Goal: Task Accomplishment & Management: Use online tool/utility

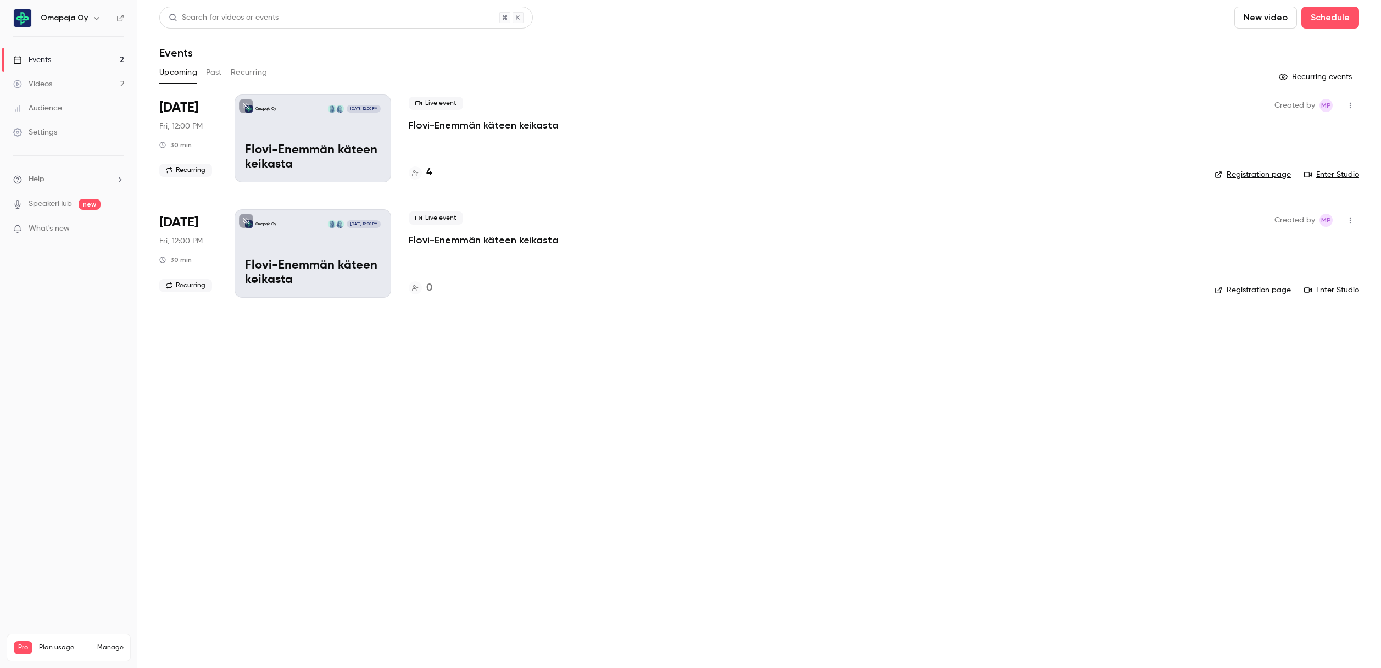
click at [48, 130] on div "Settings" at bounding box center [35, 132] width 44 height 11
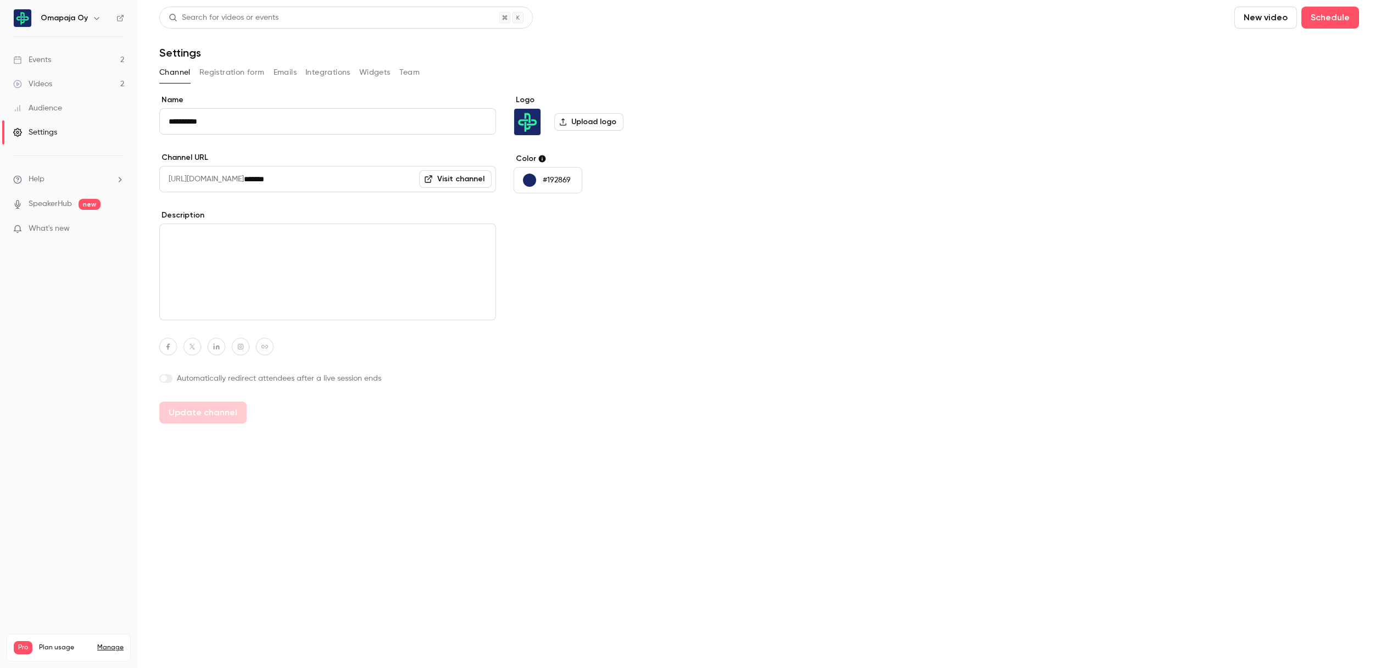
click at [407, 74] on button "Team" at bounding box center [409, 73] width 21 height 18
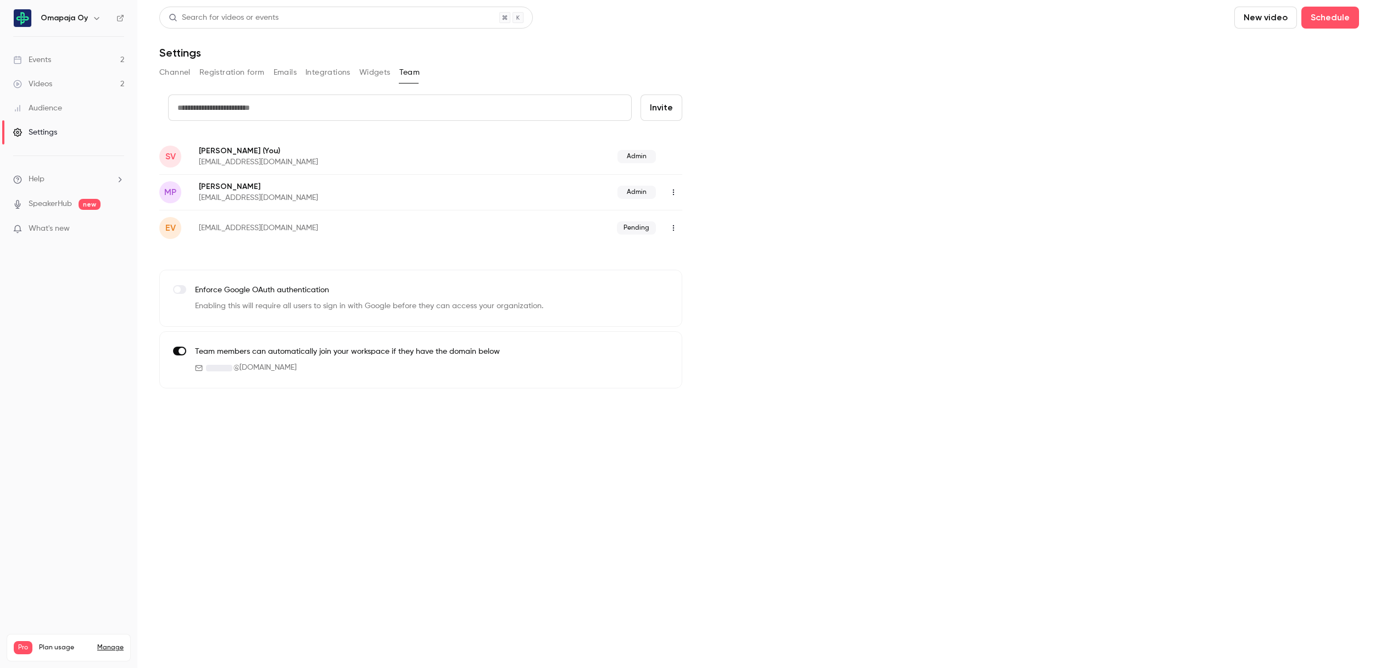
click at [364, 71] on button "Widgets" at bounding box center [374, 73] width 31 height 18
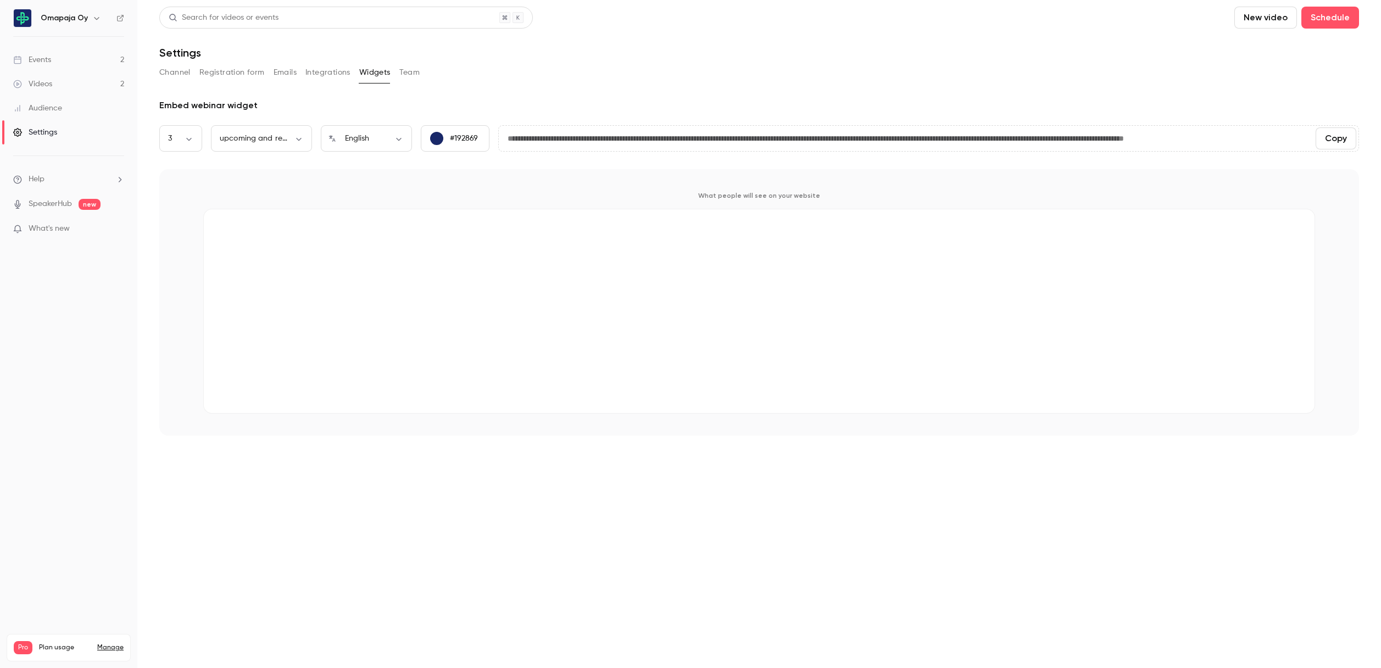
click at [320, 72] on button "Integrations" at bounding box center [327, 73] width 45 height 18
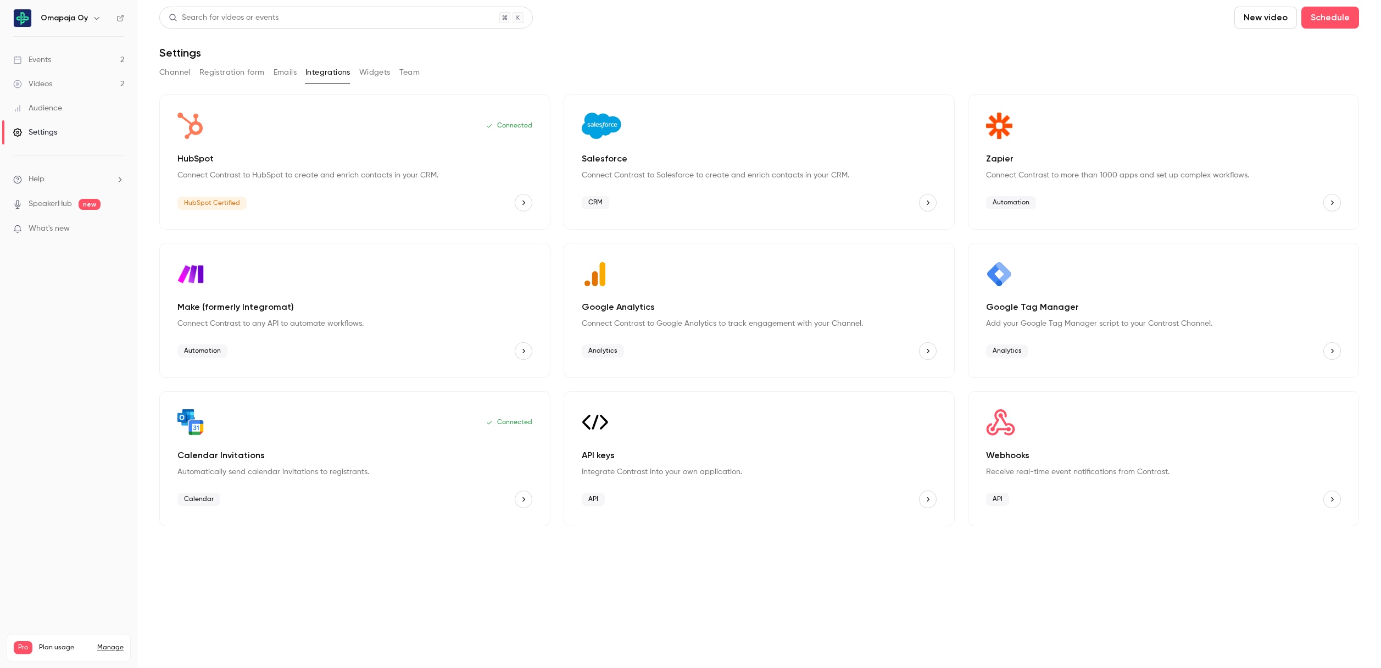
click at [182, 70] on button "Channel" at bounding box center [174, 73] width 31 height 18
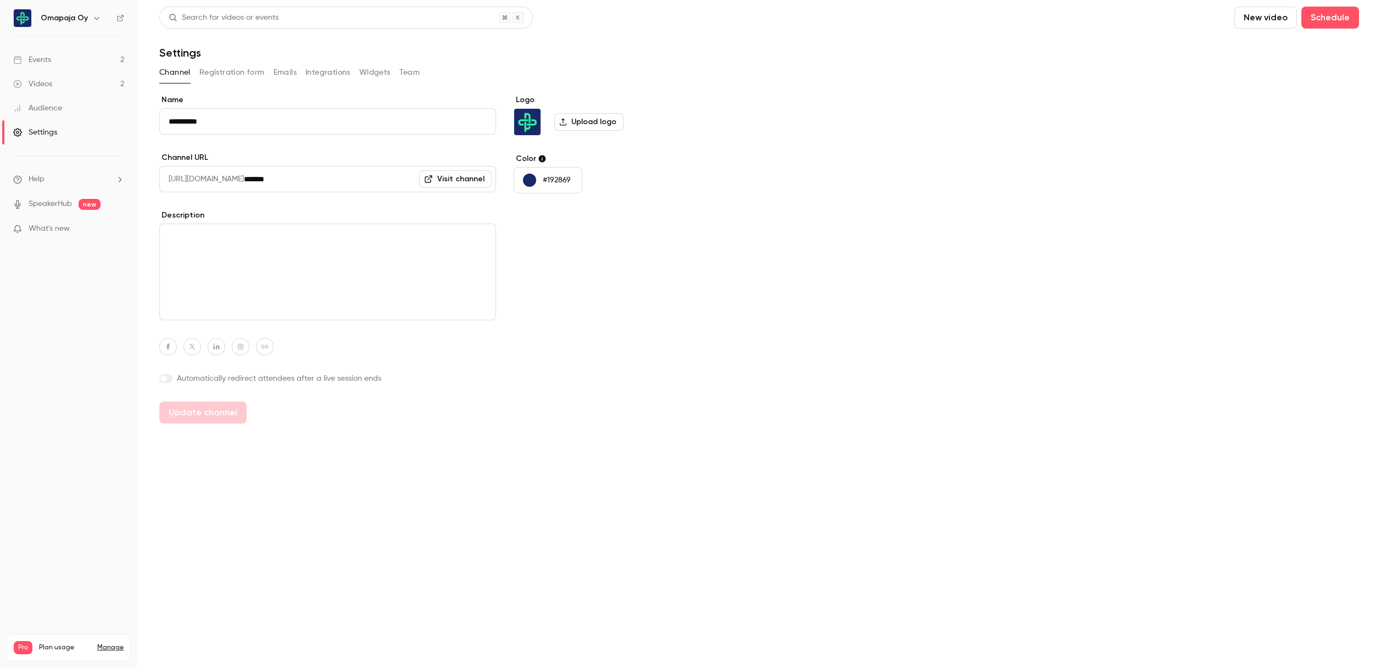
click at [224, 70] on button "Registration form" at bounding box center [231, 73] width 65 height 18
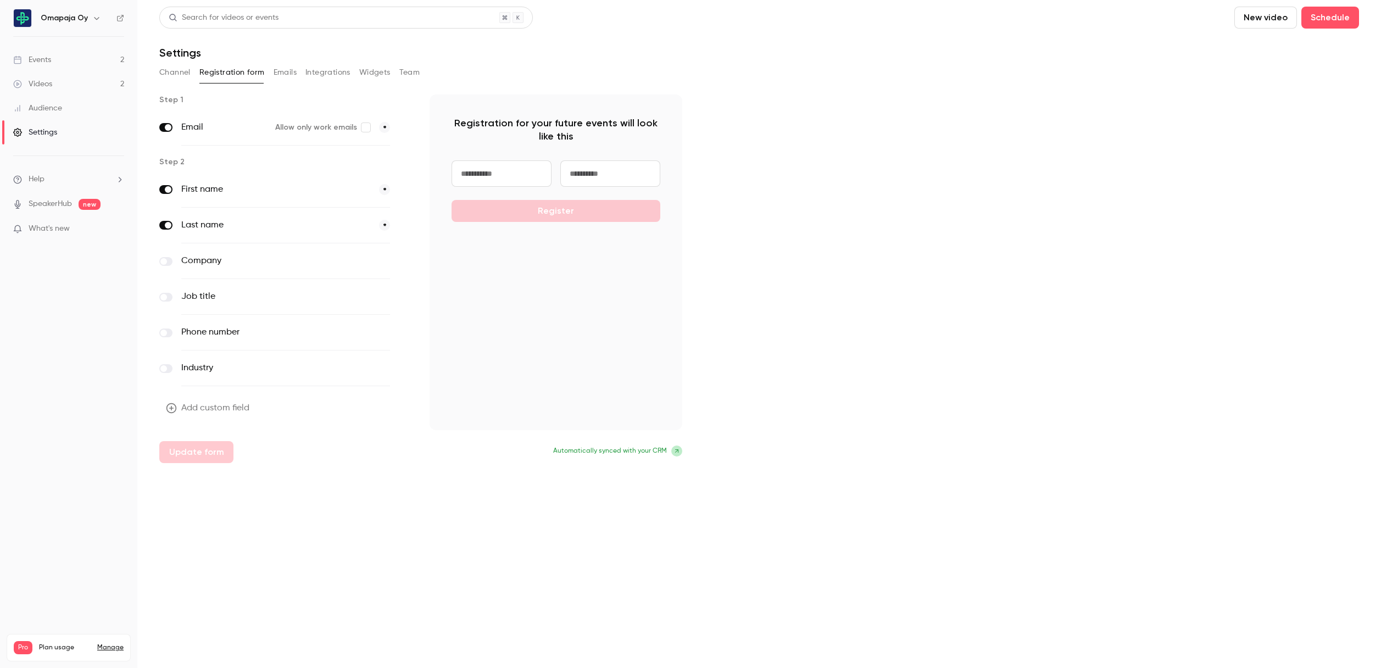
click at [284, 71] on button "Emails" at bounding box center [285, 73] width 23 height 18
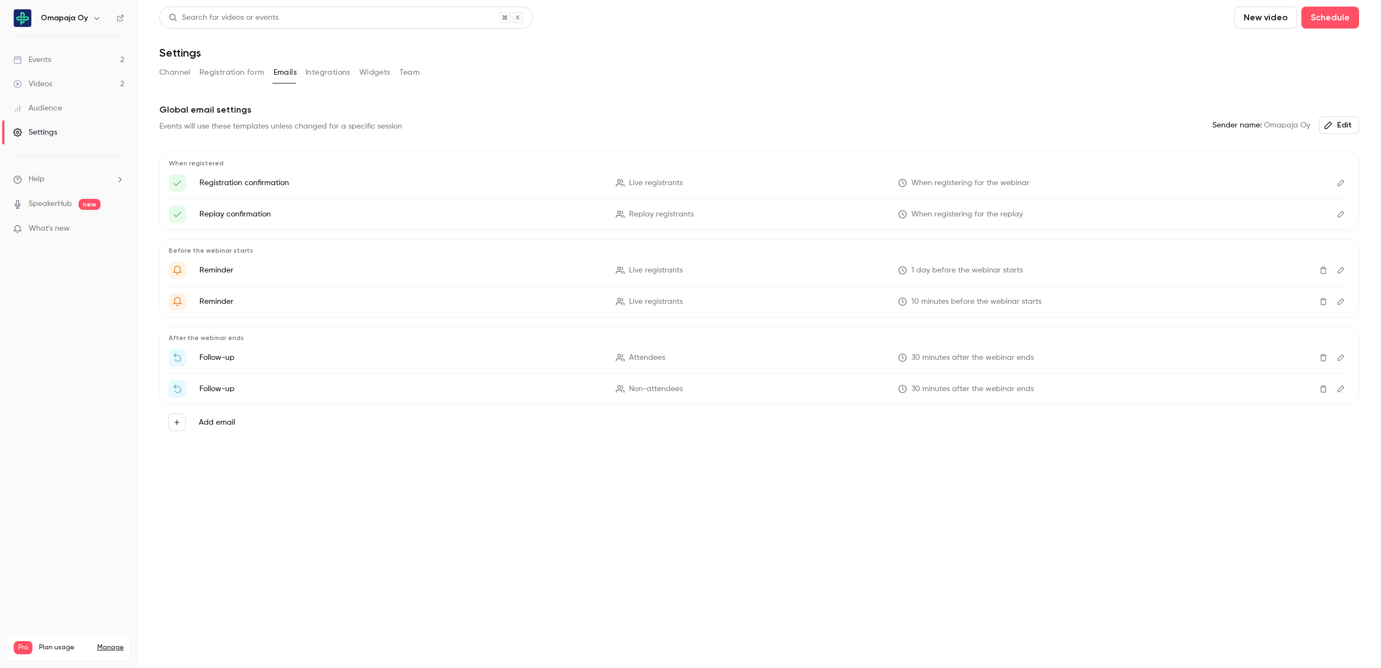
click at [54, 88] on link "Videos 2" at bounding box center [68, 84] width 137 height 24
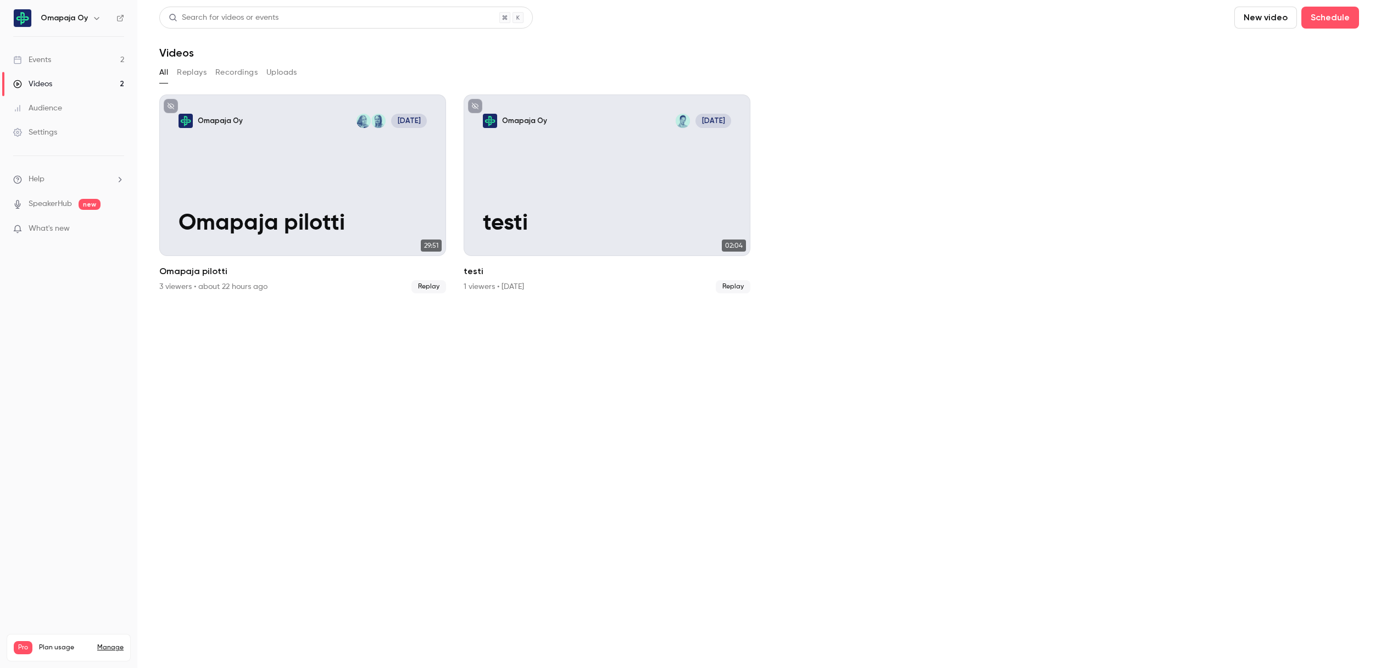
click at [48, 133] on div "Settings" at bounding box center [35, 132] width 44 height 11
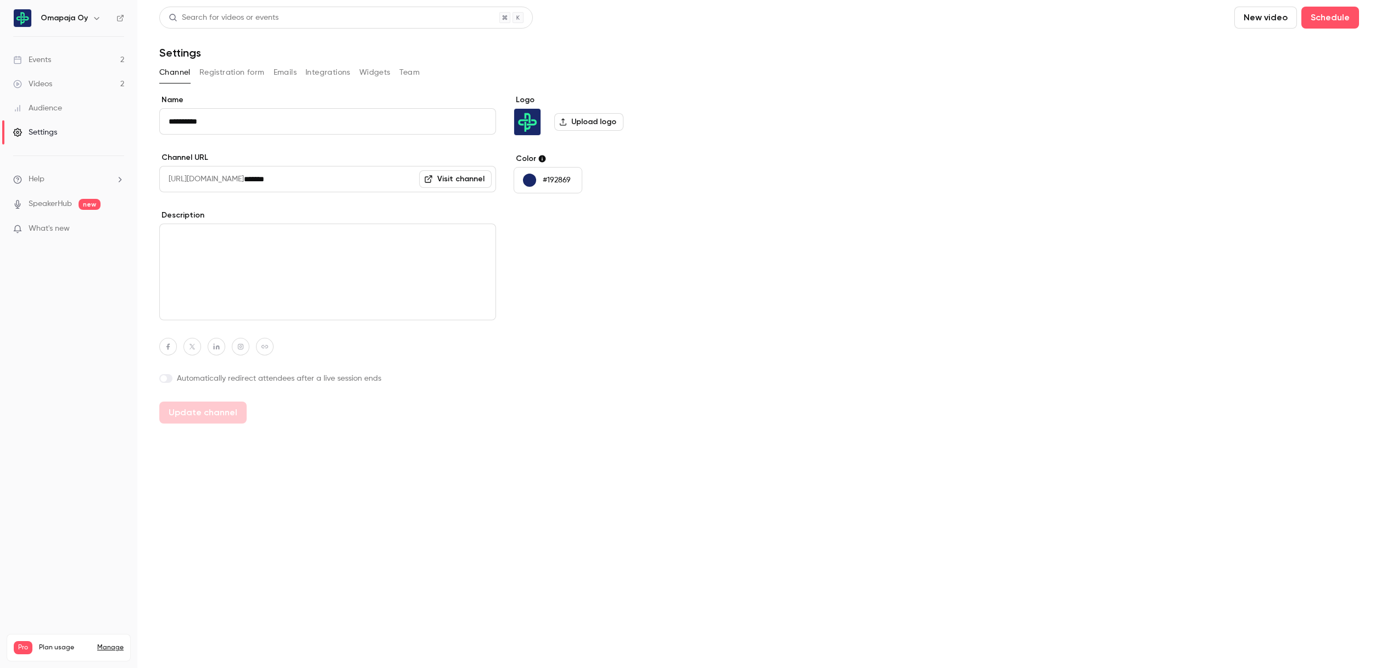
click at [220, 75] on button "Registration form" at bounding box center [231, 73] width 65 height 18
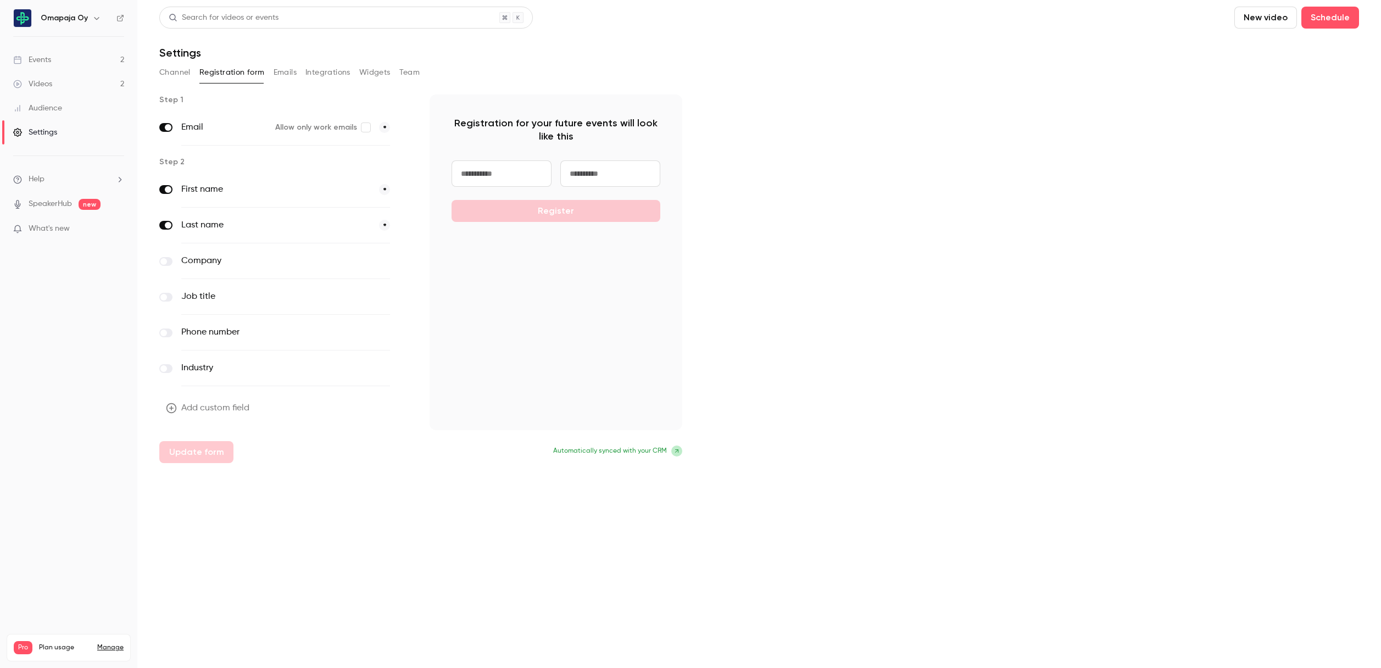
click at [285, 75] on button "Emails" at bounding box center [285, 73] width 23 height 18
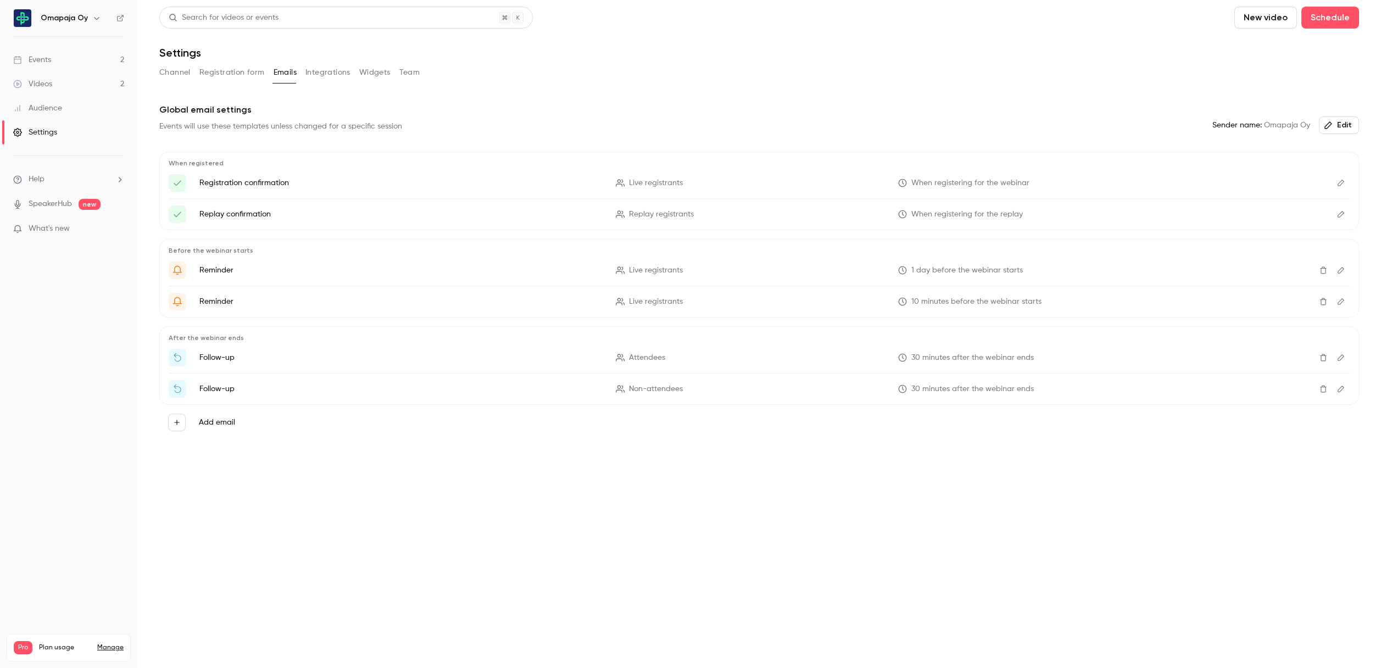
click at [313, 74] on button "Integrations" at bounding box center [327, 73] width 45 height 18
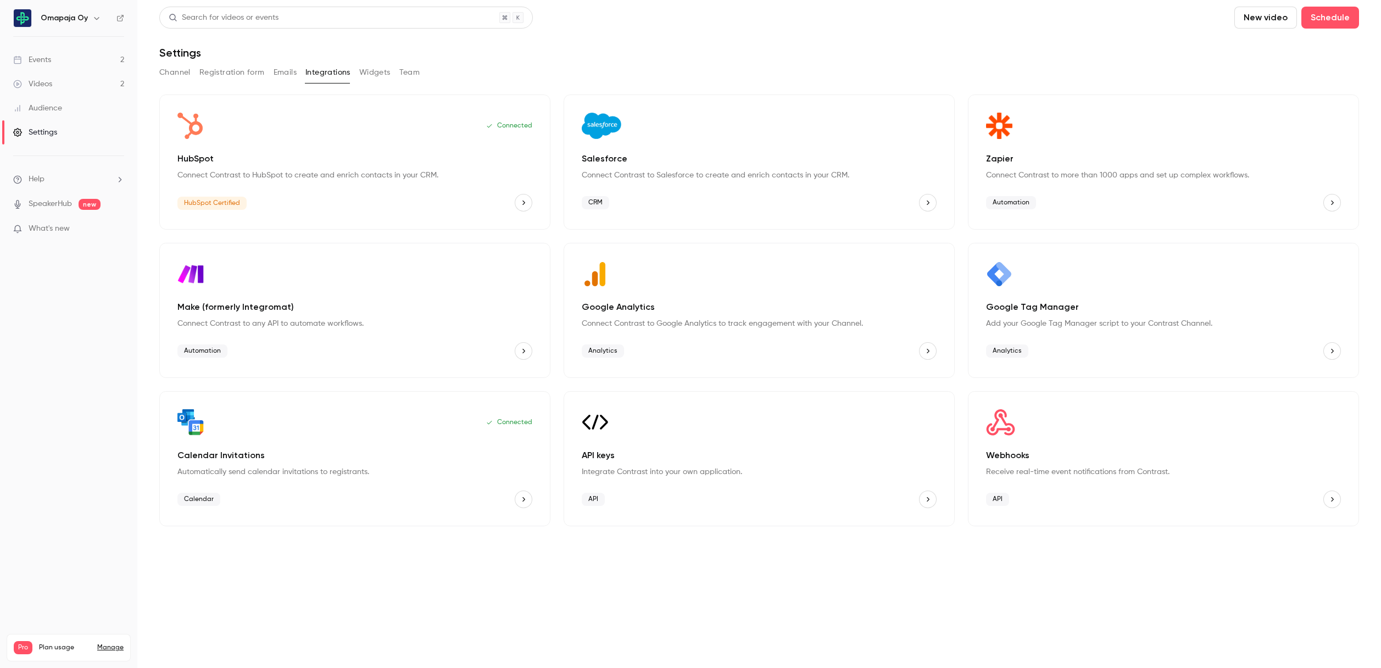
click at [1275, 22] on button "New video" at bounding box center [1265, 18] width 63 height 22
click at [1285, 49] on div "Record" at bounding box center [1305, 47] width 83 height 11
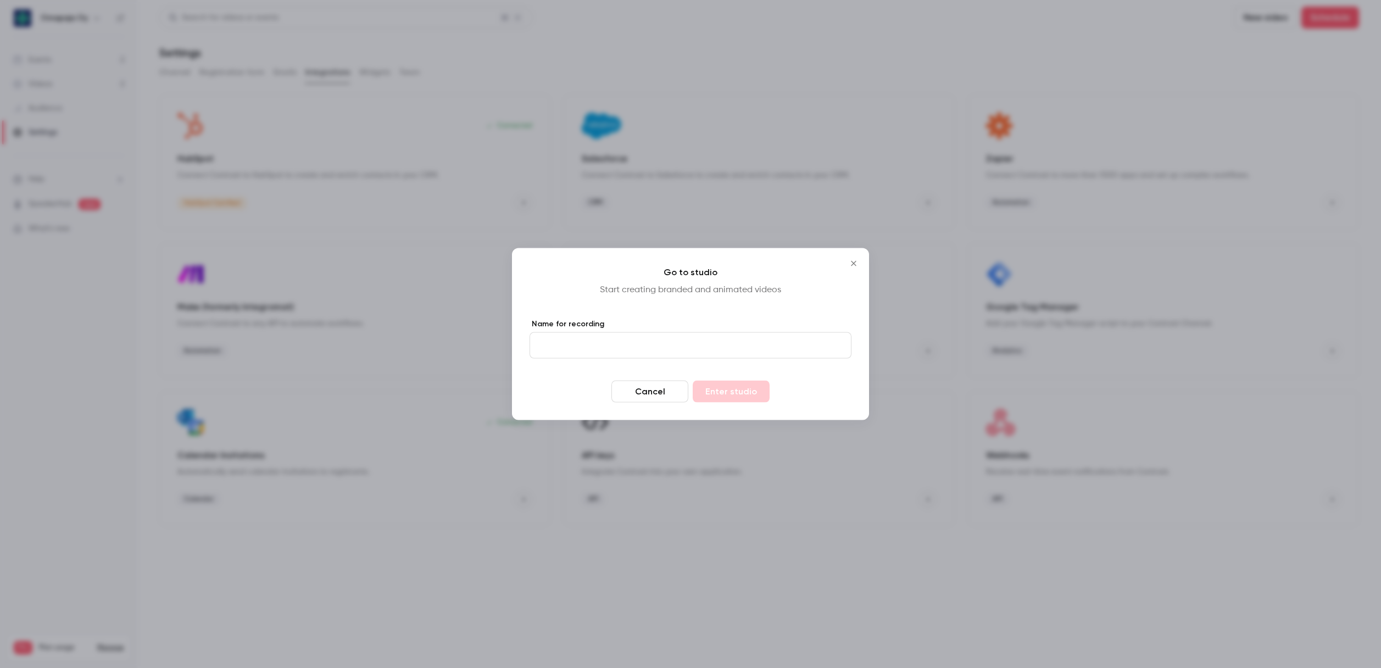
click at [639, 358] on form "Name for recording Cancel Enter studio" at bounding box center [690, 361] width 322 height 84
click at [643, 349] on input "Name for recording" at bounding box center [690, 345] width 322 height 26
type input "***"
click at [728, 389] on button "Enter studio" at bounding box center [731, 392] width 77 height 22
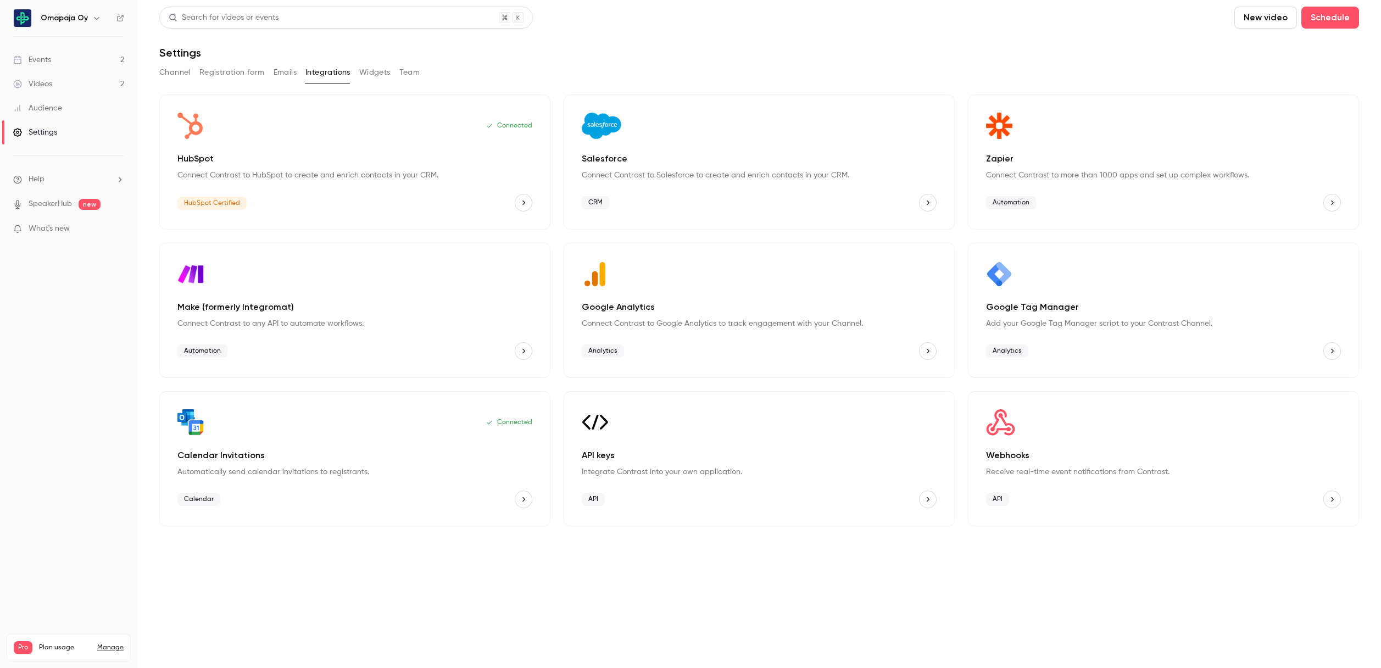
click at [379, 74] on button "Widgets" at bounding box center [374, 73] width 31 height 18
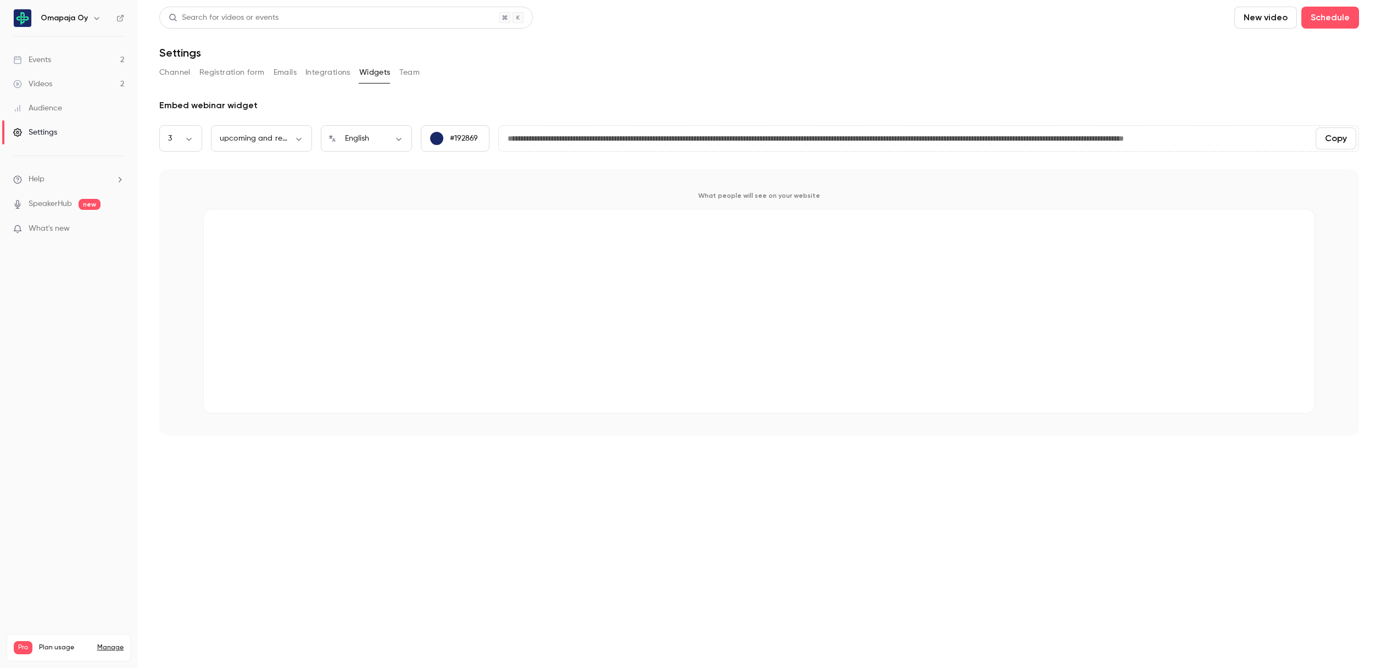
click at [58, 21] on h6 "Omapaja Oy" at bounding box center [64, 18] width 47 height 11
click at [96, 19] on icon "button" at bounding box center [96, 18] width 5 height 3
click at [87, 331] on div at bounding box center [690, 334] width 1381 height 668
click at [115, 643] on link "Manage" at bounding box center [110, 647] width 26 height 9
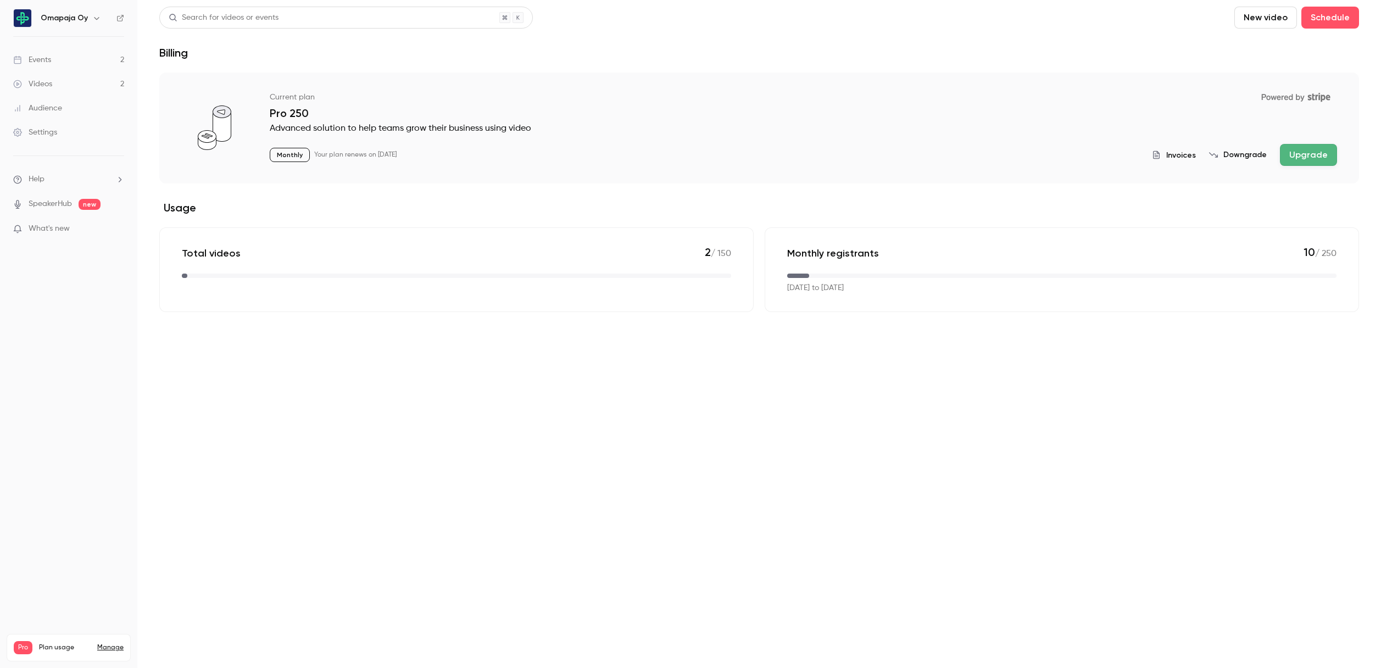
click at [50, 130] on div "Settings" at bounding box center [35, 132] width 44 height 11
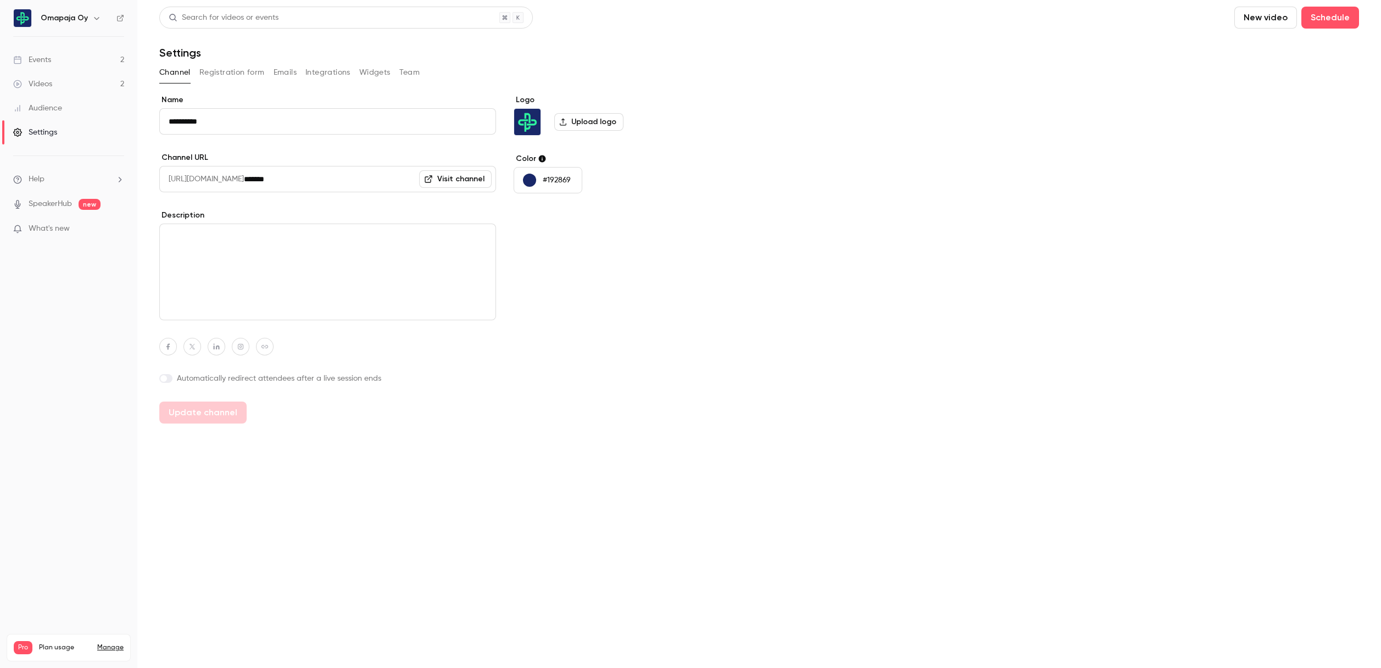
click at [458, 176] on link "Visit channel" at bounding box center [455, 179] width 72 height 18
click at [413, 70] on button "Team" at bounding box center [409, 73] width 21 height 18
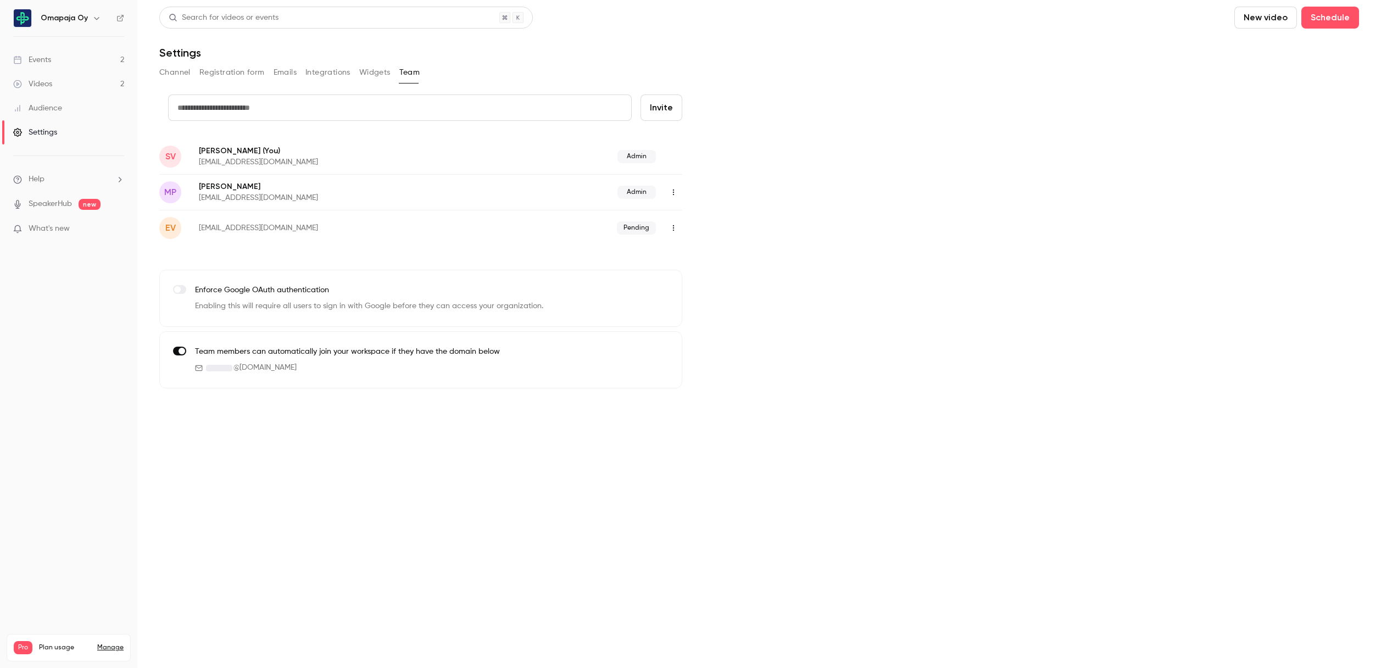
click at [376, 73] on button "Widgets" at bounding box center [374, 73] width 31 height 18
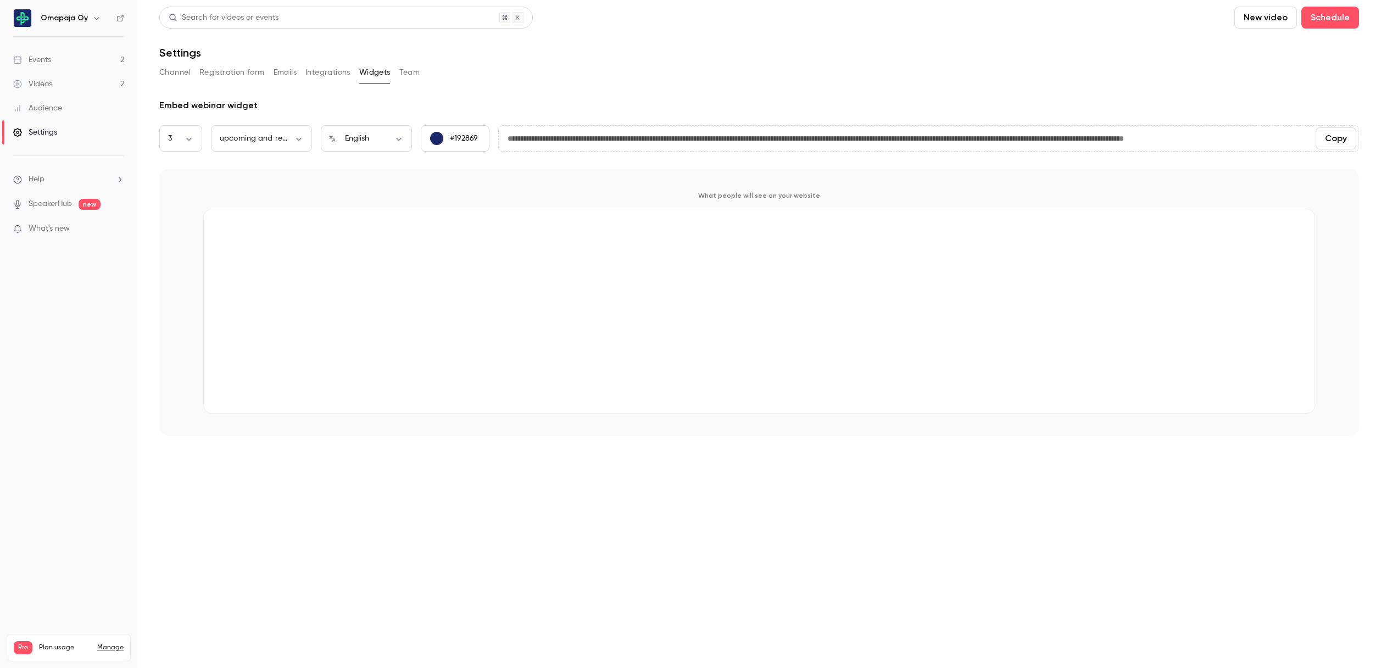
click at [325, 70] on button "Integrations" at bounding box center [327, 73] width 45 height 18
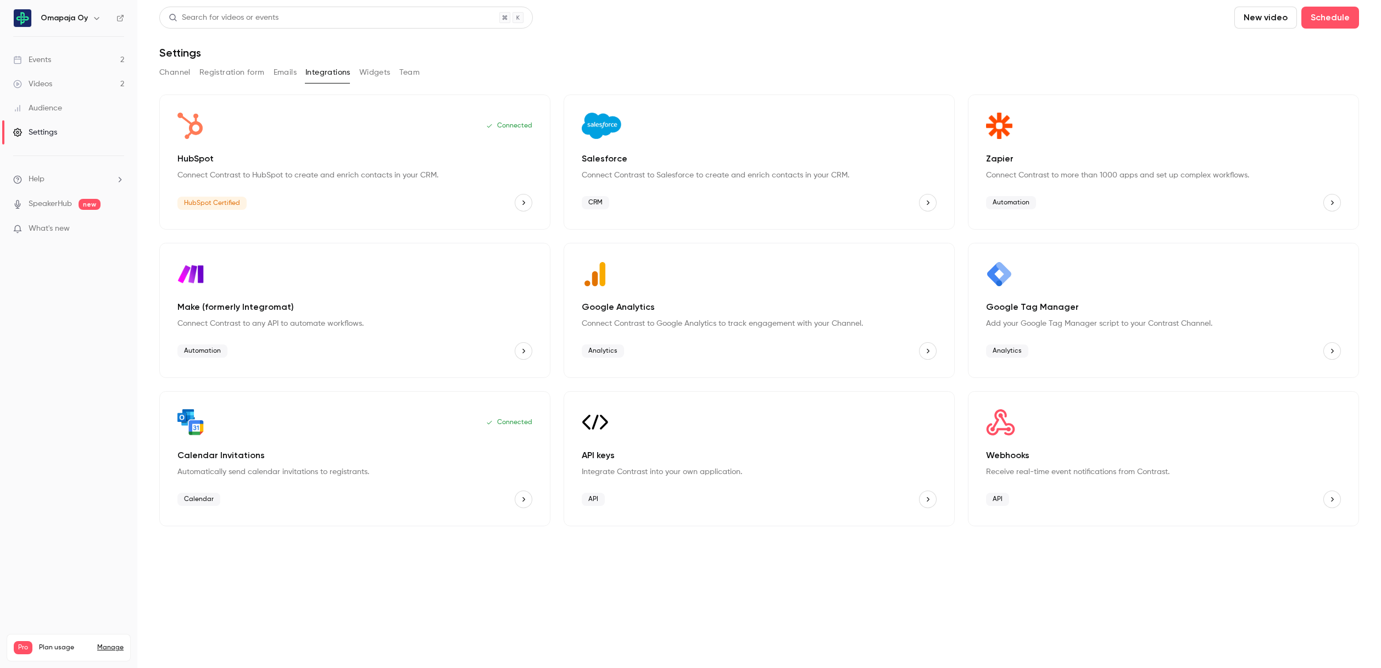
click at [287, 72] on button "Emails" at bounding box center [285, 73] width 23 height 18
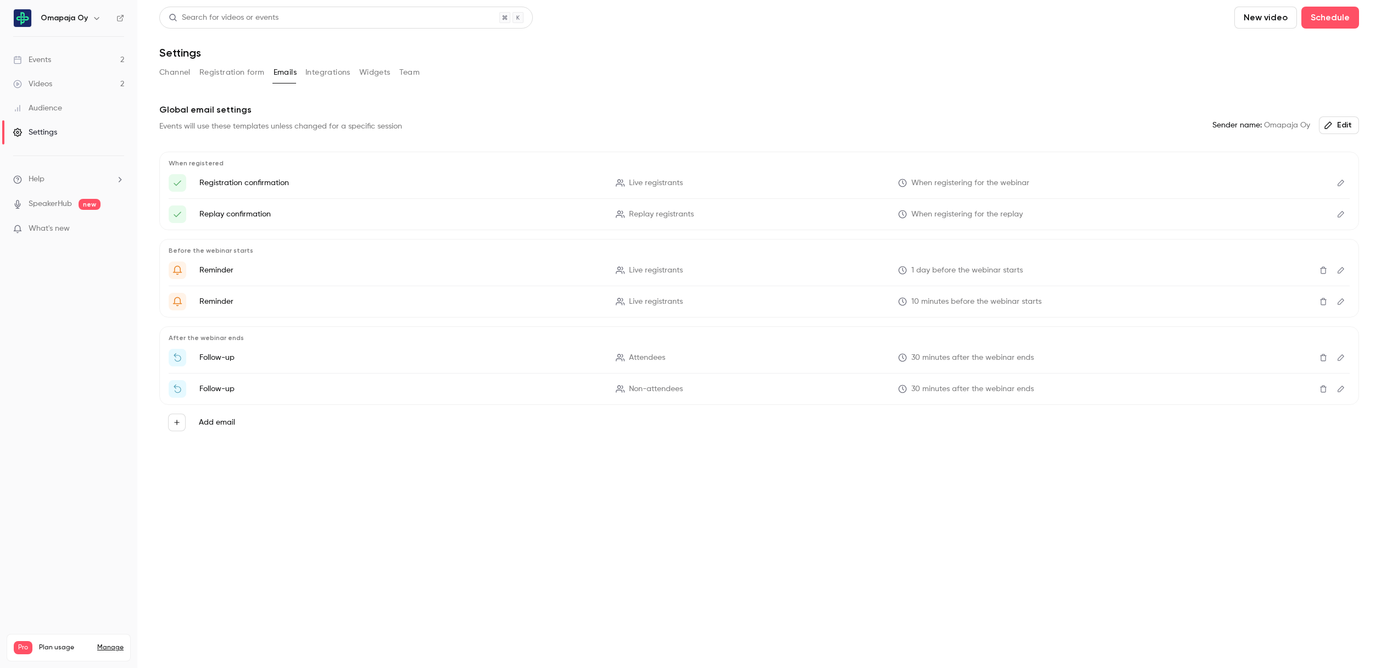
click at [45, 181] on li "Help" at bounding box center [68, 180] width 111 height 12
click at [179, 162] on link "Talk to us" at bounding box center [202, 167] width 120 height 29
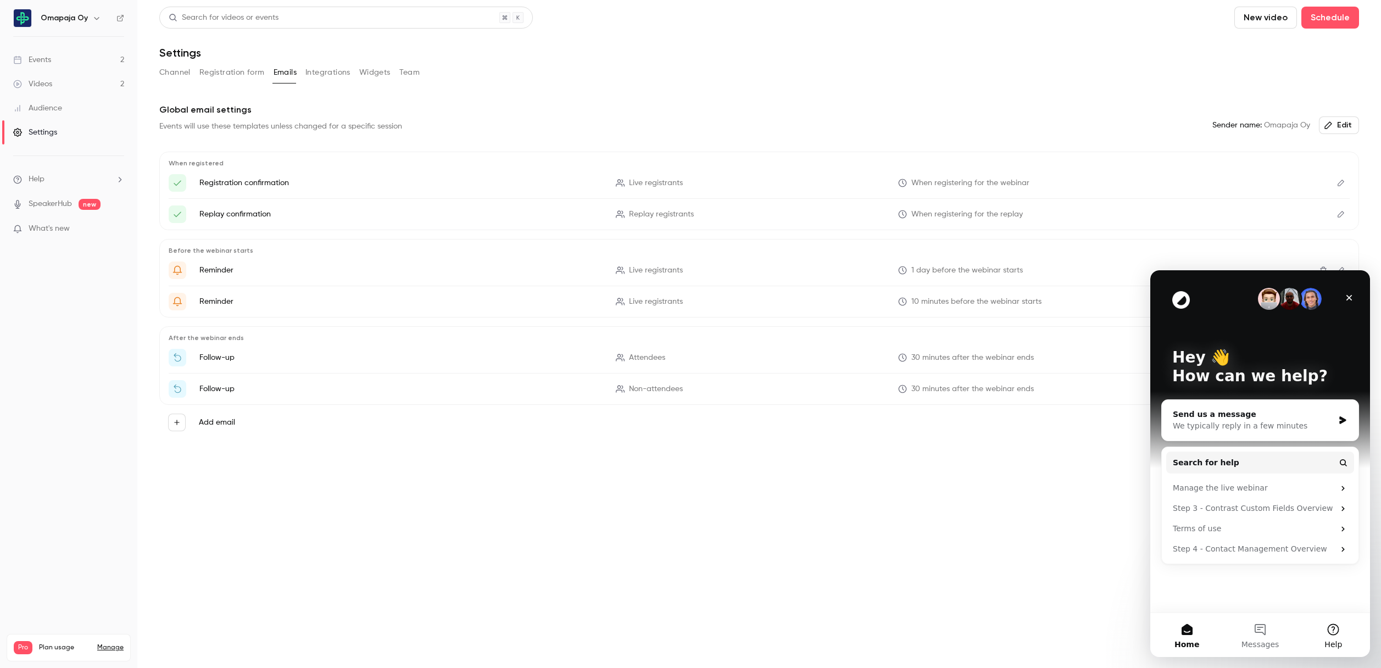
click at [1327, 634] on button "Help" at bounding box center [1333, 635] width 73 height 44
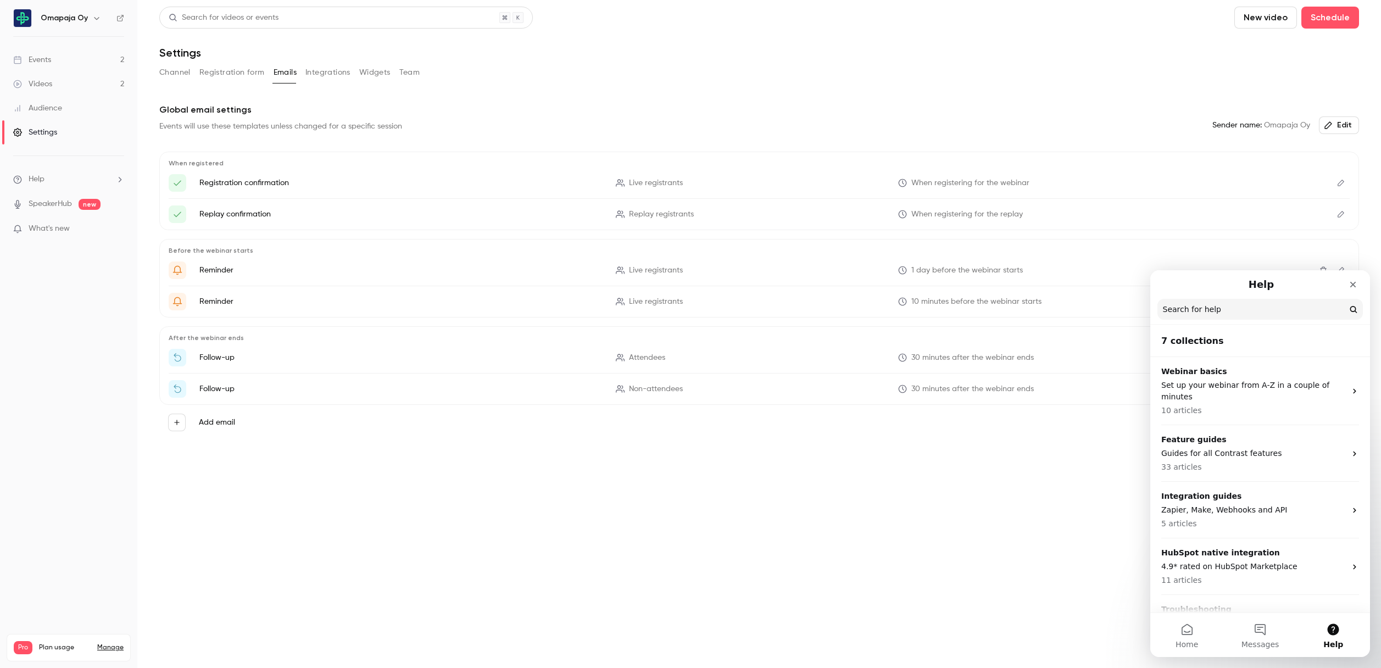
click at [1217, 306] on input "Search for help" at bounding box center [1259, 309] width 205 height 21
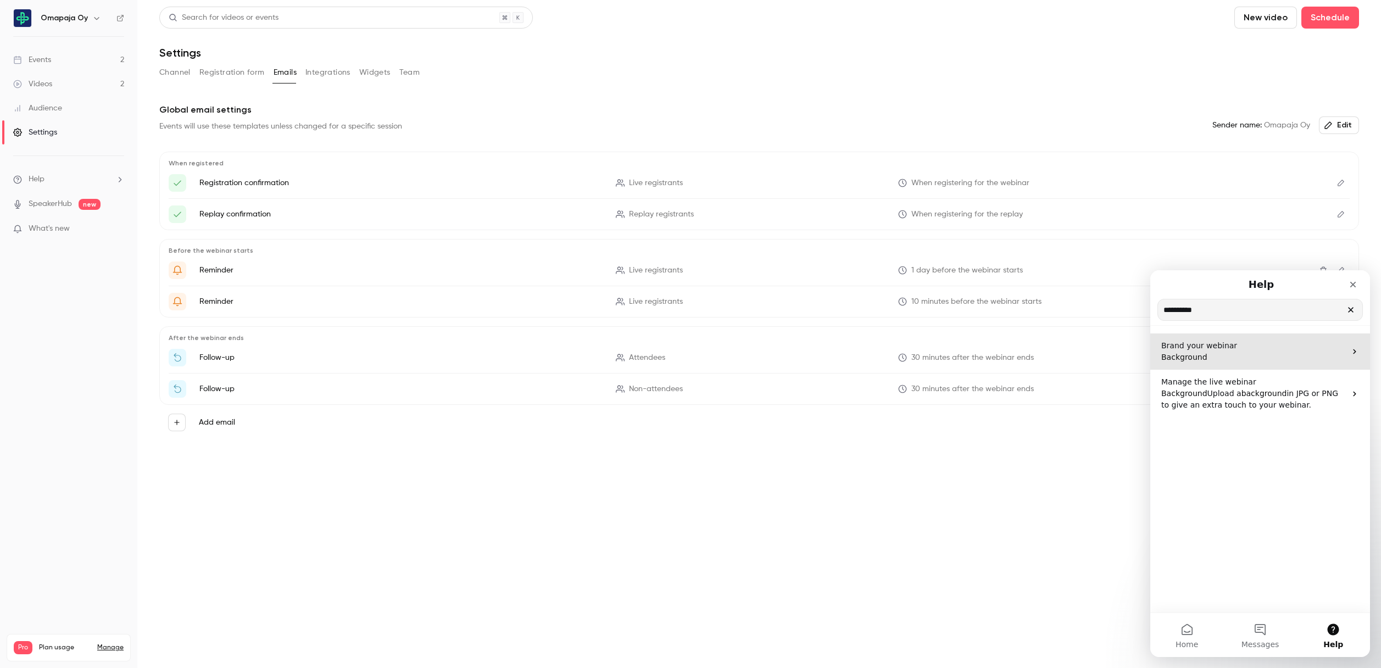
type input "**********"
click at [1252, 343] on p "Brand your webinar" at bounding box center [1253, 346] width 185 height 12
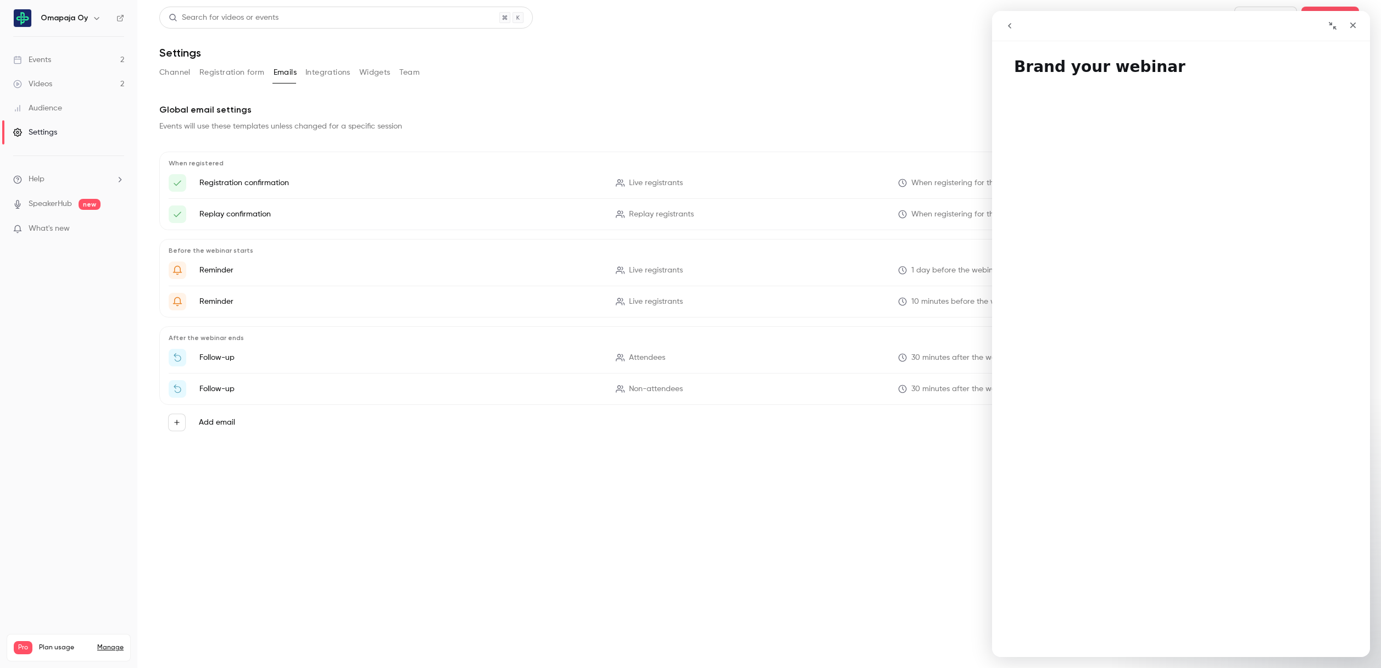
drag, startPoint x: 1329, startPoint y: 21, endPoint x: 2320, endPoint y: 48, distance: 992.3
click at [1329, 21] on icon "Collapse window" at bounding box center [1332, 25] width 9 height 9
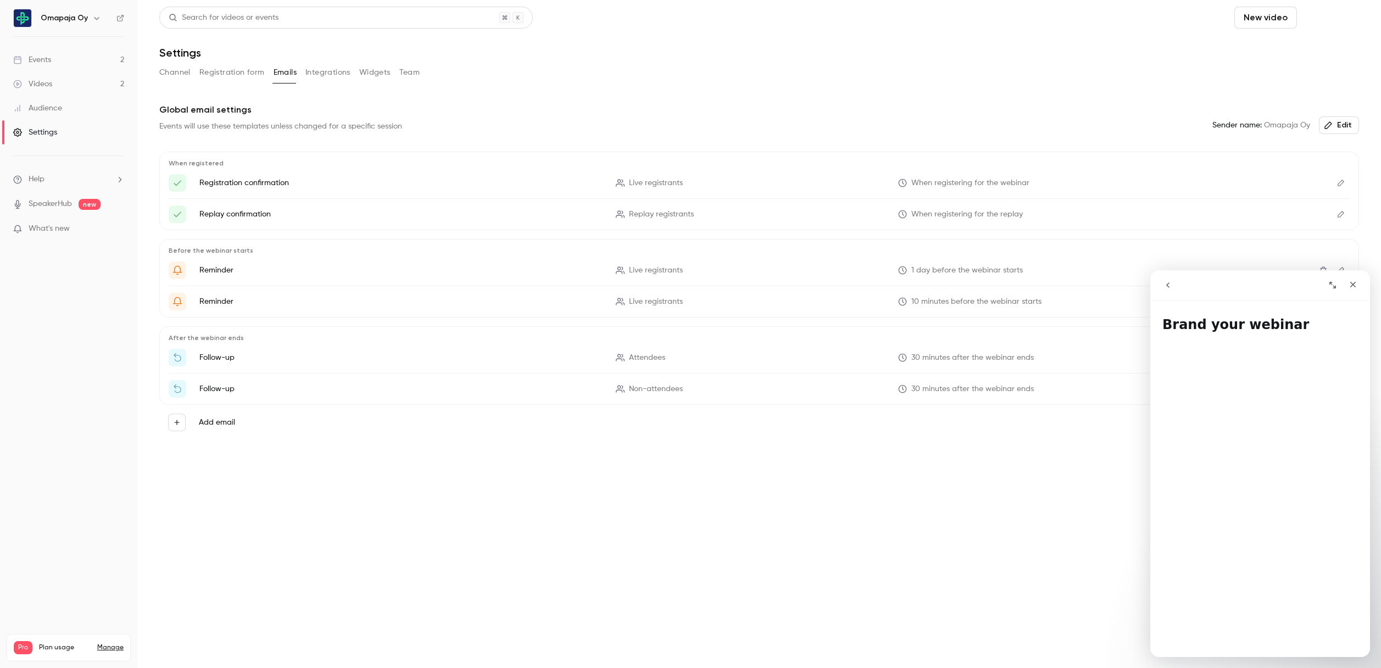
click at [1331, 21] on button "Schedule" at bounding box center [1330, 18] width 58 height 22
click at [1272, 18] on div at bounding box center [690, 334] width 1381 height 668
click at [1270, 19] on button "New video" at bounding box center [1265, 18] width 63 height 22
click at [1294, 49] on div "Record" at bounding box center [1305, 47] width 83 height 11
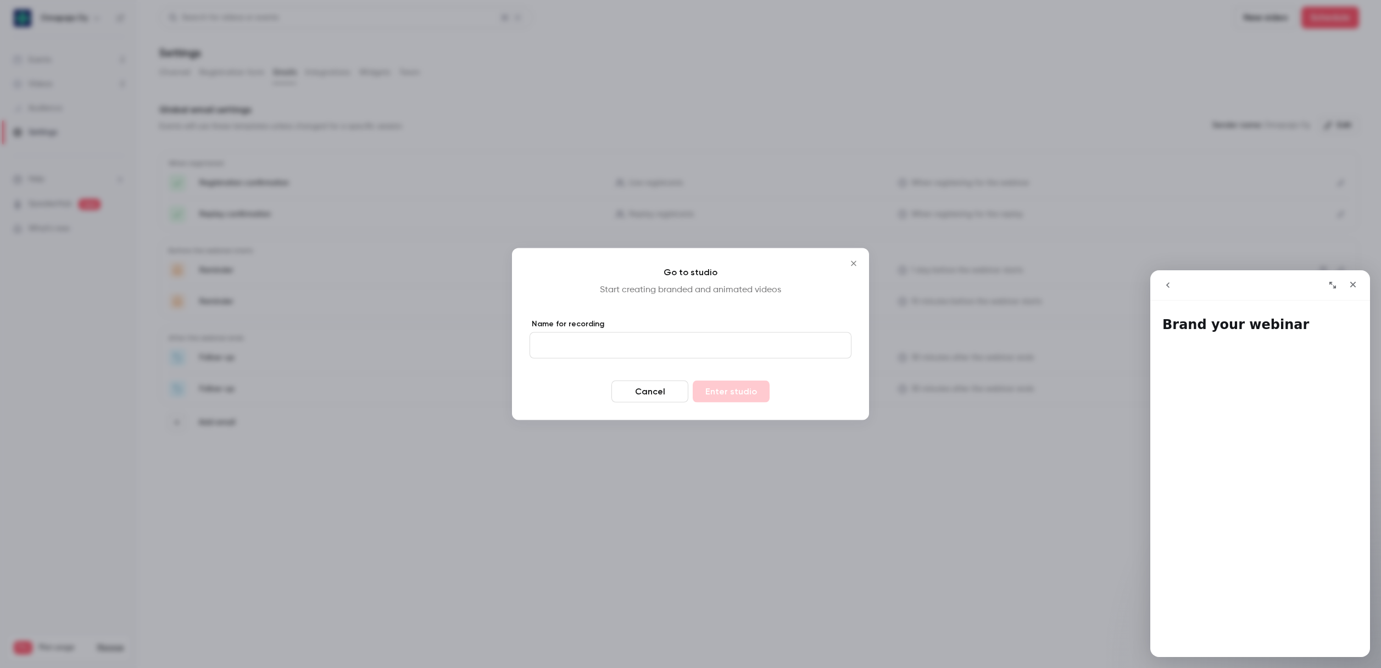
click at [660, 347] on input "Name for recording" at bounding box center [690, 345] width 322 height 26
type input "*****"
click at [730, 387] on button "Enter studio" at bounding box center [731, 392] width 77 height 22
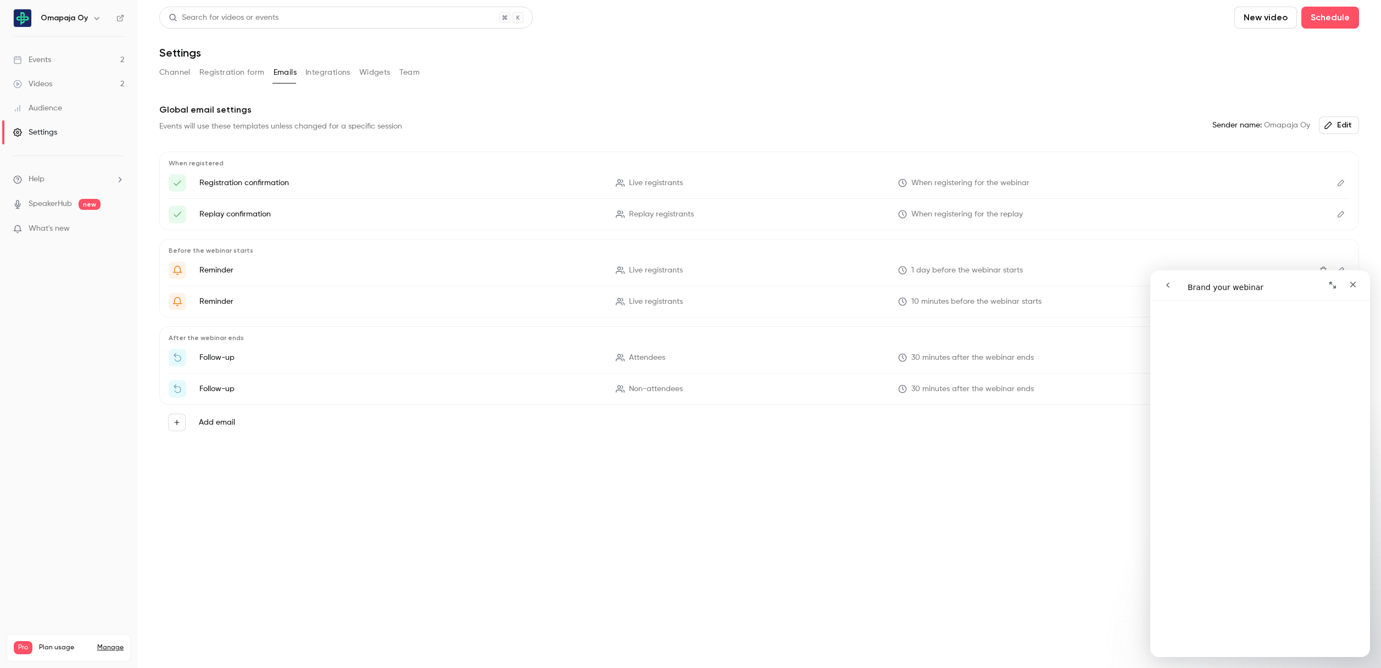
scroll to position [771, 0]
click at [1352, 283] on icon "Close" at bounding box center [1353, 285] width 6 height 6
click at [54, 181] on li "Help" at bounding box center [68, 180] width 111 height 12
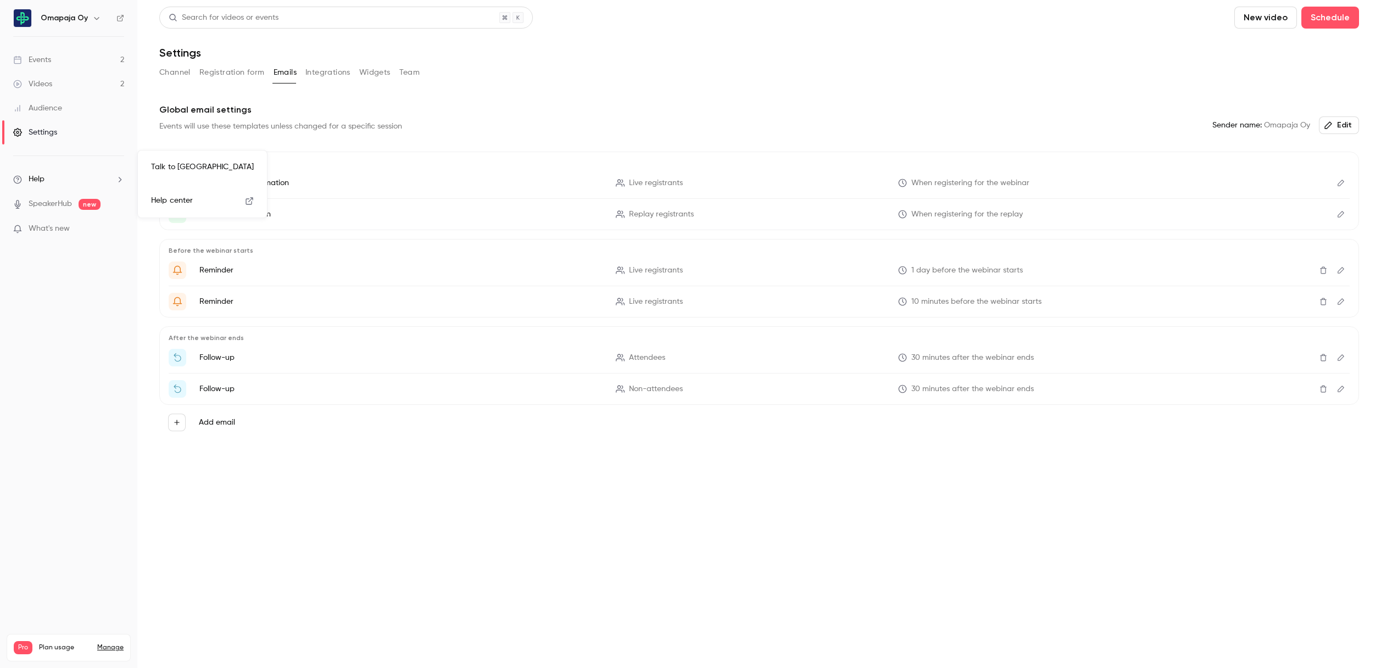
click at [151, 170] on link "Talk to us" at bounding box center [202, 167] width 120 height 29
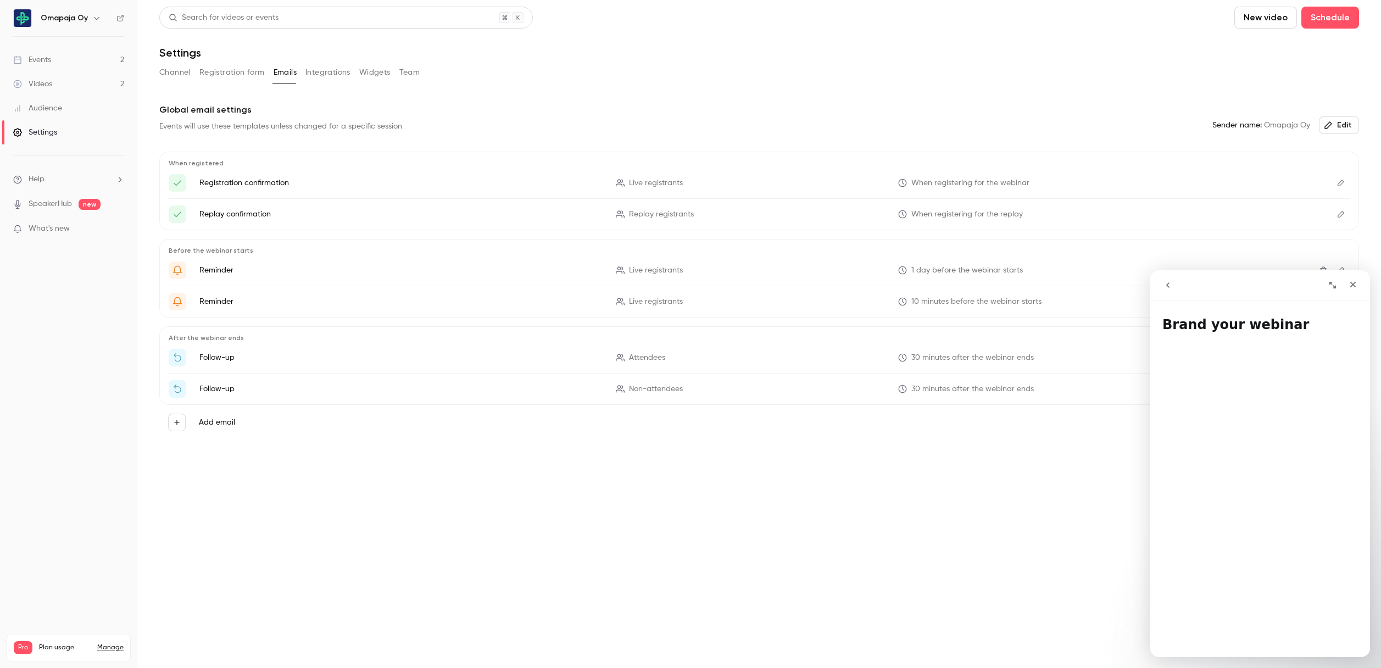
drag, startPoint x: 1163, startPoint y: 282, endPoint x: 1170, endPoint y: 327, distance: 45.5
click at [1163, 282] on icon "go back" at bounding box center [1167, 285] width 9 height 9
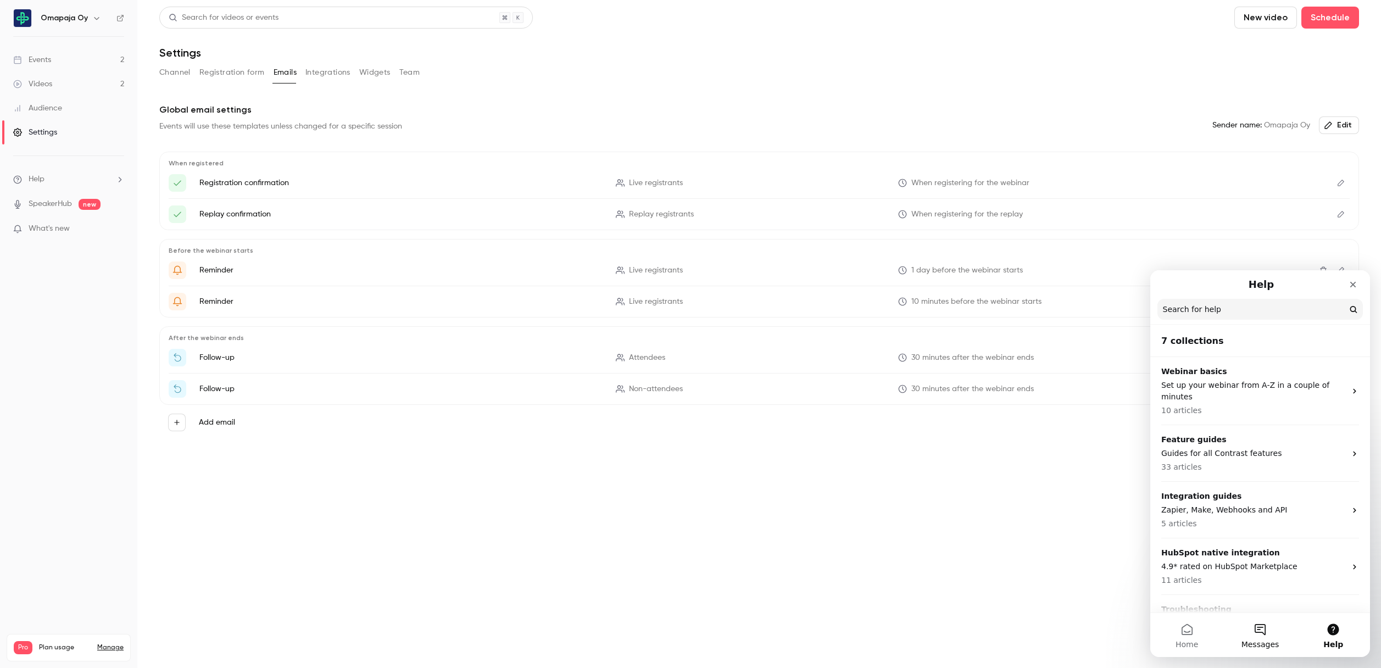
click at [1259, 634] on button "Messages" at bounding box center [1259, 635] width 73 height 44
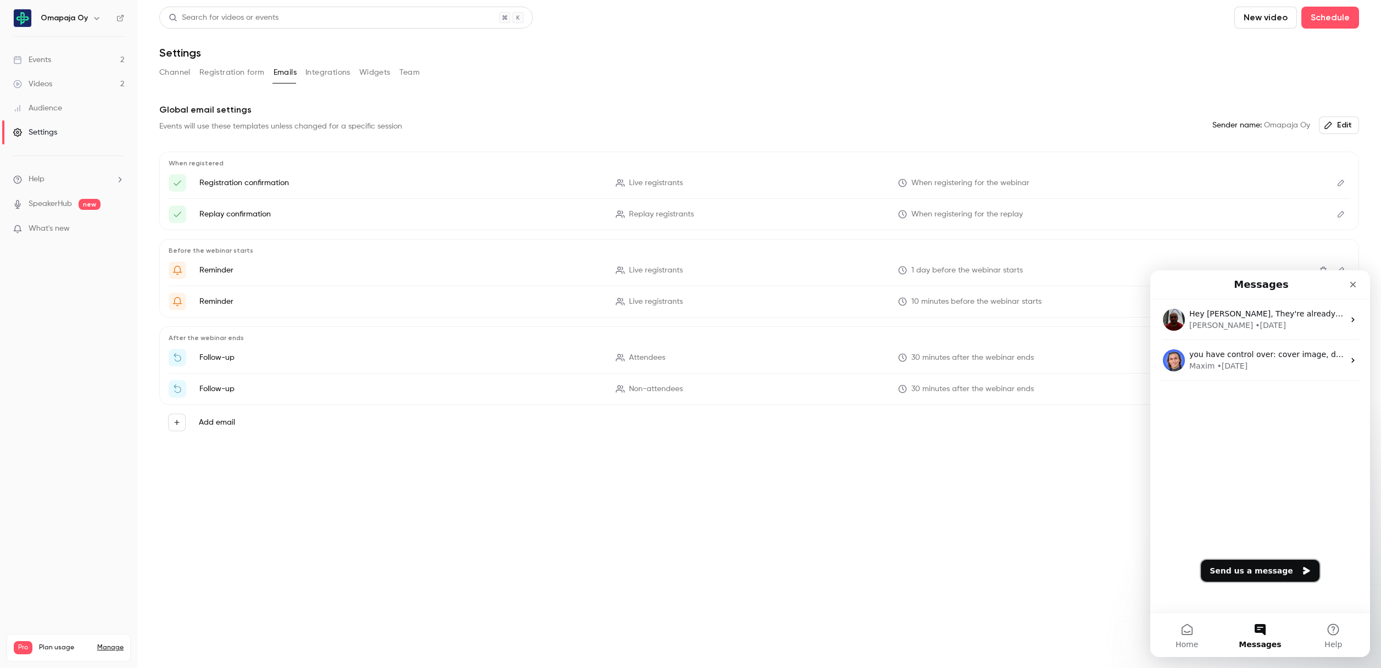
click at [1263, 573] on button "Send us a message" at bounding box center [1260, 571] width 119 height 22
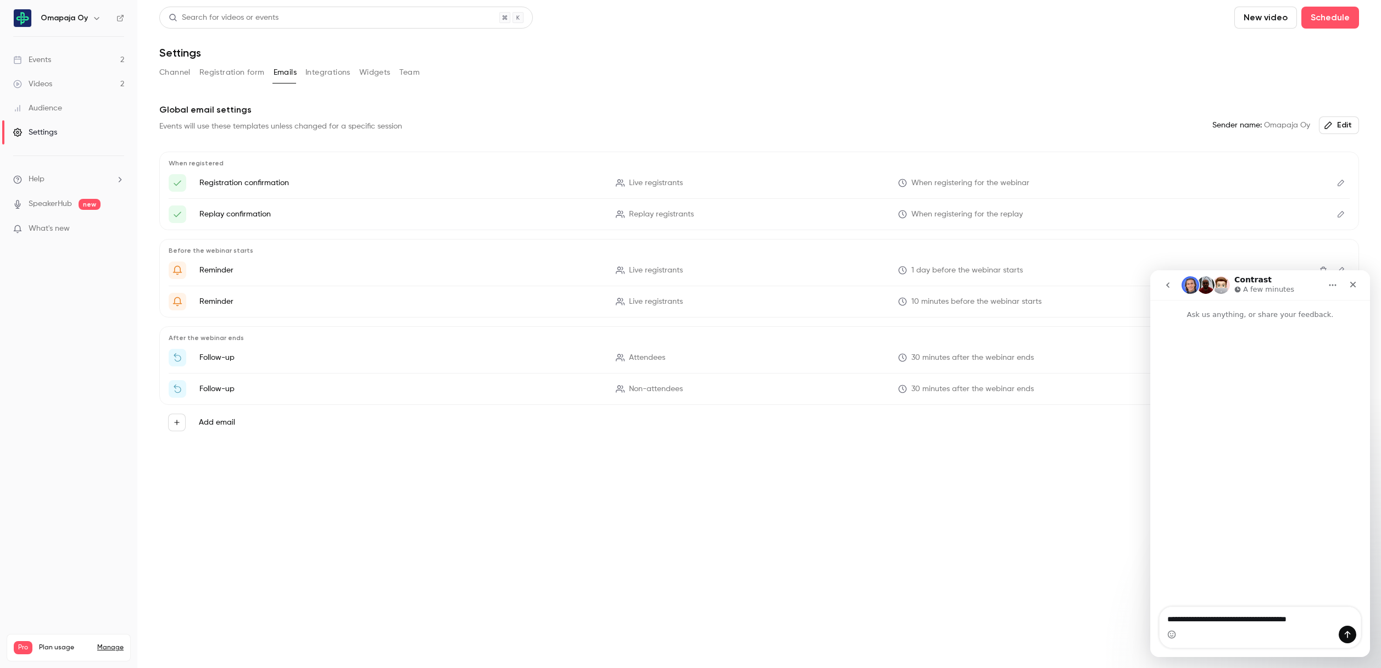
type textarea "**********"
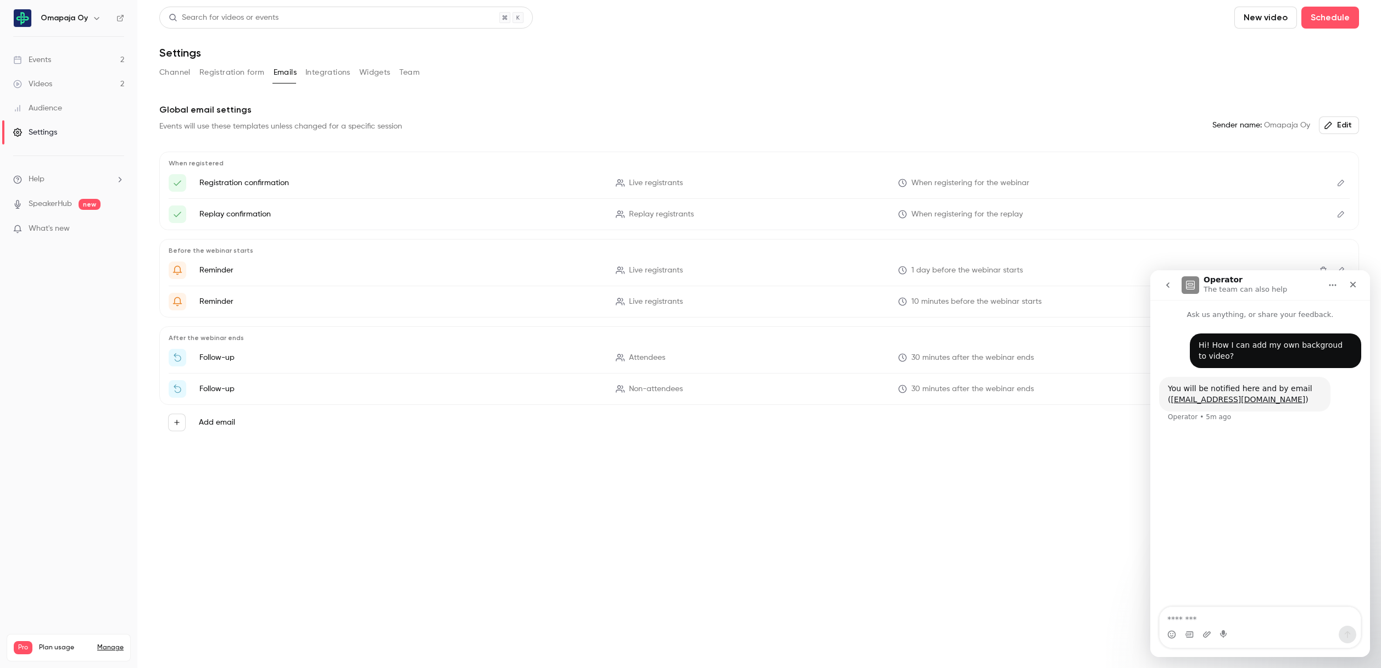
drag, startPoint x: 454, startPoint y: 500, endPoint x: 510, endPoint y: 491, distance: 56.2
click at [455, 500] on main "Search for videos or events New video Schedule Settings Channel Registration fo…" at bounding box center [758, 334] width 1243 height 668
click at [72, 72] on link "Videos 2" at bounding box center [68, 84] width 137 height 24
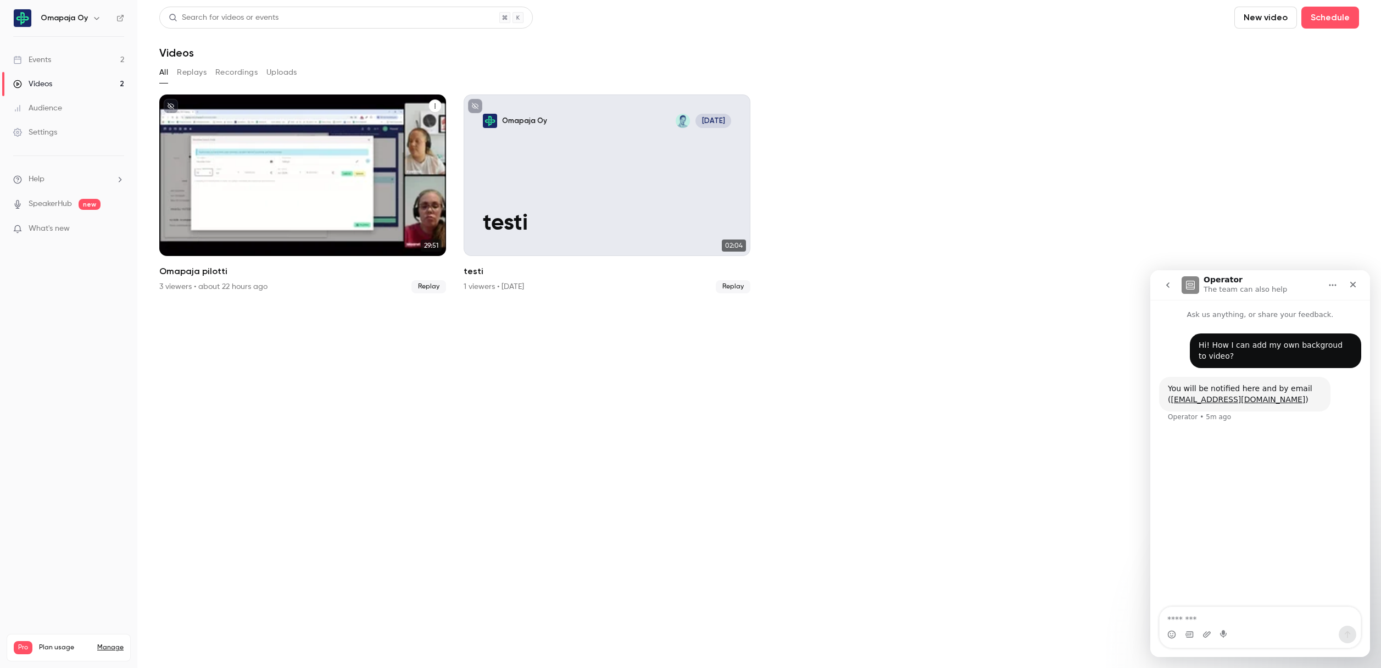
click at [302, 182] on div "Omapaja Oy Sep 10 Omapaja pilotti" at bounding box center [302, 174] width 287 height 161
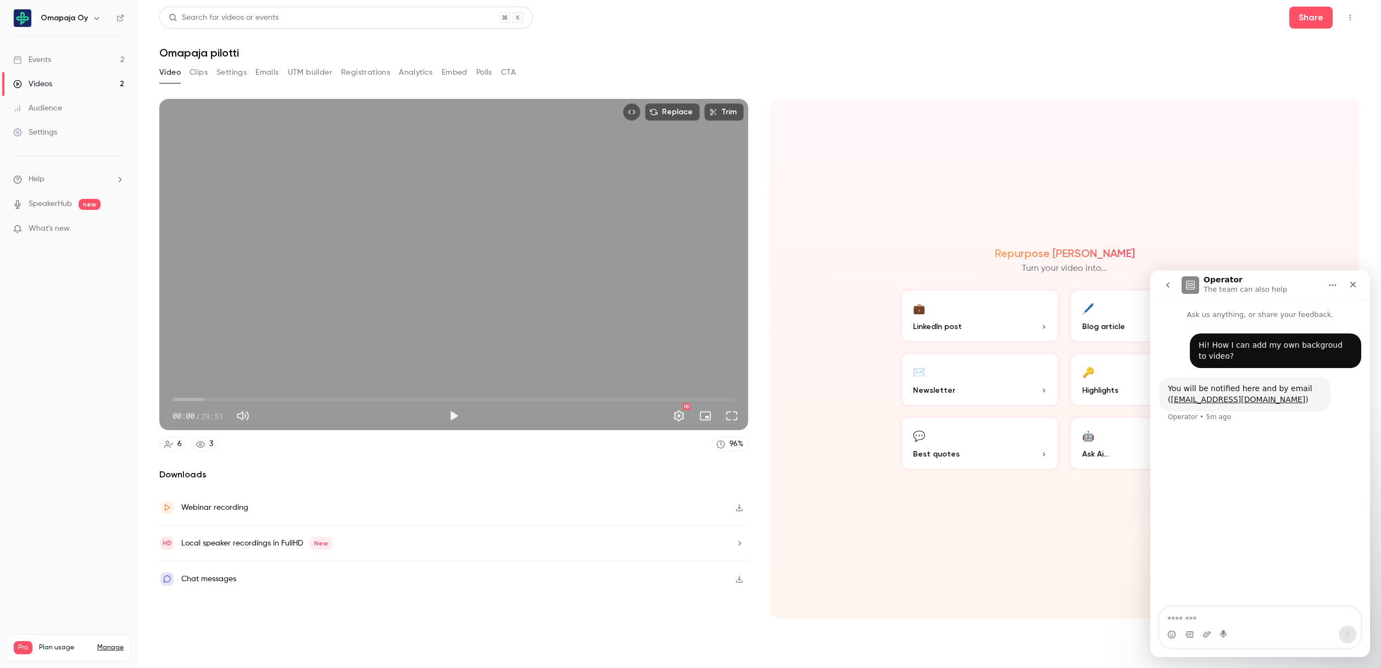
click at [204, 395] on span "00:00" at bounding box center [453, 399] width 562 height 18
click at [455, 416] on button "Play" at bounding box center [454, 416] width 22 height 22
click at [243, 399] on span "03:45" at bounding box center [453, 399] width 562 height 18
click at [290, 397] on span "06:14" at bounding box center [453, 399] width 562 height 18
click at [326, 398] on span "08:08" at bounding box center [453, 399] width 562 height 18
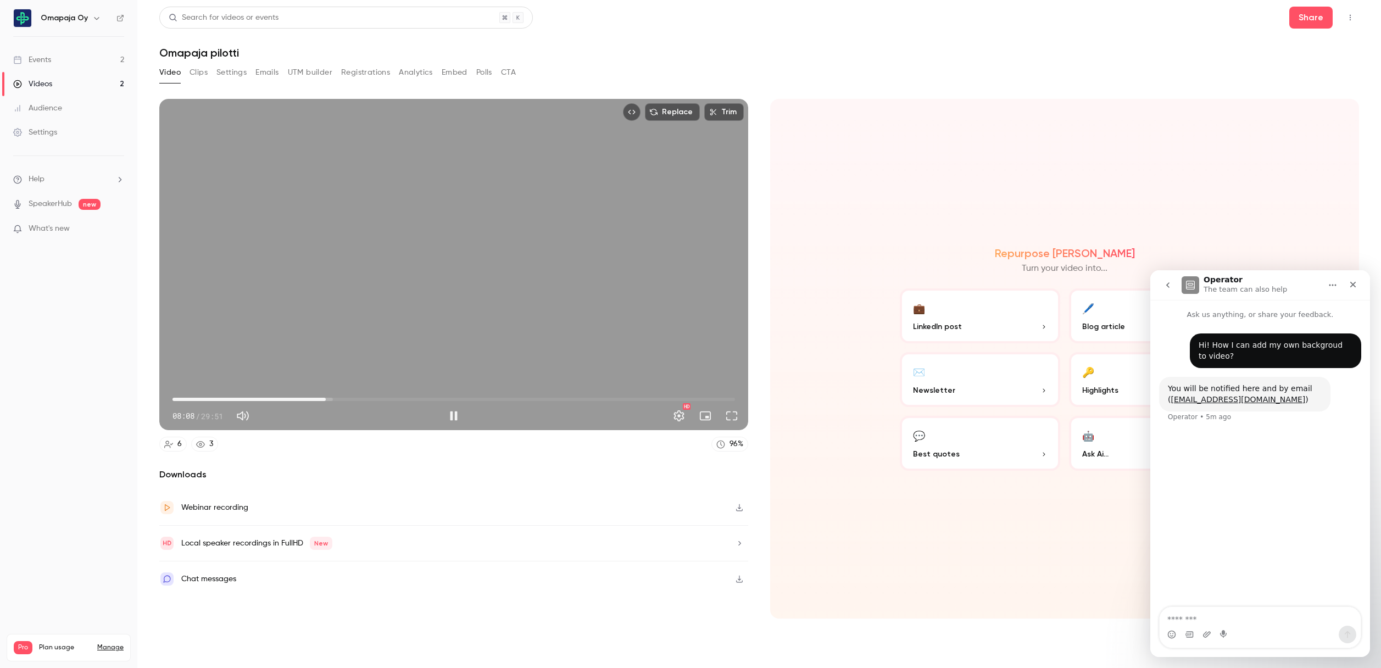
click at [354, 399] on span "08:08" at bounding box center [453, 399] width 562 height 18
click at [380, 397] on span "09:37" at bounding box center [453, 399] width 562 height 18
click at [410, 397] on span "10:59" at bounding box center [453, 399] width 562 height 18
click at [452, 397] on span "12:35" at bounding box center [453, 399] width 562 height 18
click at [492, 398] on span "14:51" at bounding box center [453, 399] width 562 height 18
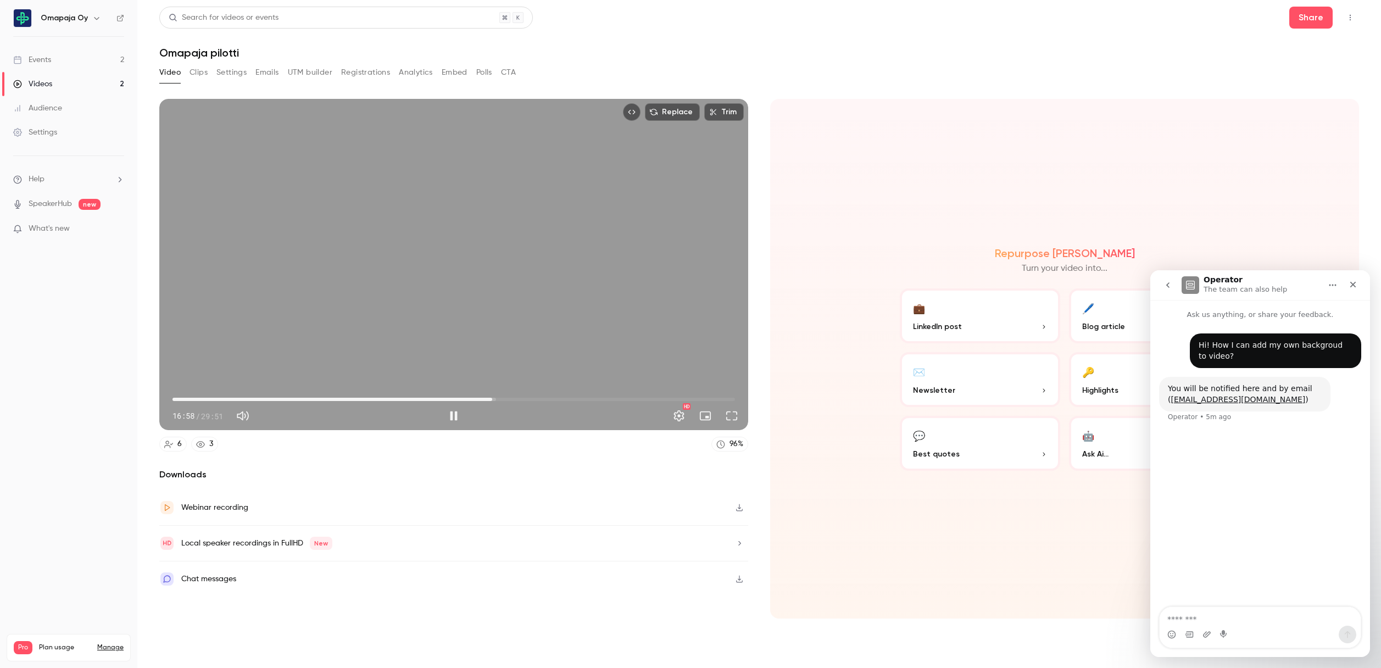
click at [557, 400] on span "16:58" at bounding box center [453, 399] width 562 height 18
click at [595, 400] on span "22:25" at bounding box center [453, 399] width 562 height 18
click at [628, 399] on span "22:25" at bounding box center [453, 399] width 562 height 18
click at [286, 398] on span "06:02" at bounding box center [453, 399] width 562 height 18
click at [261, 399] on span "04:43" at bounding box center [453, 399] width 562 height 18
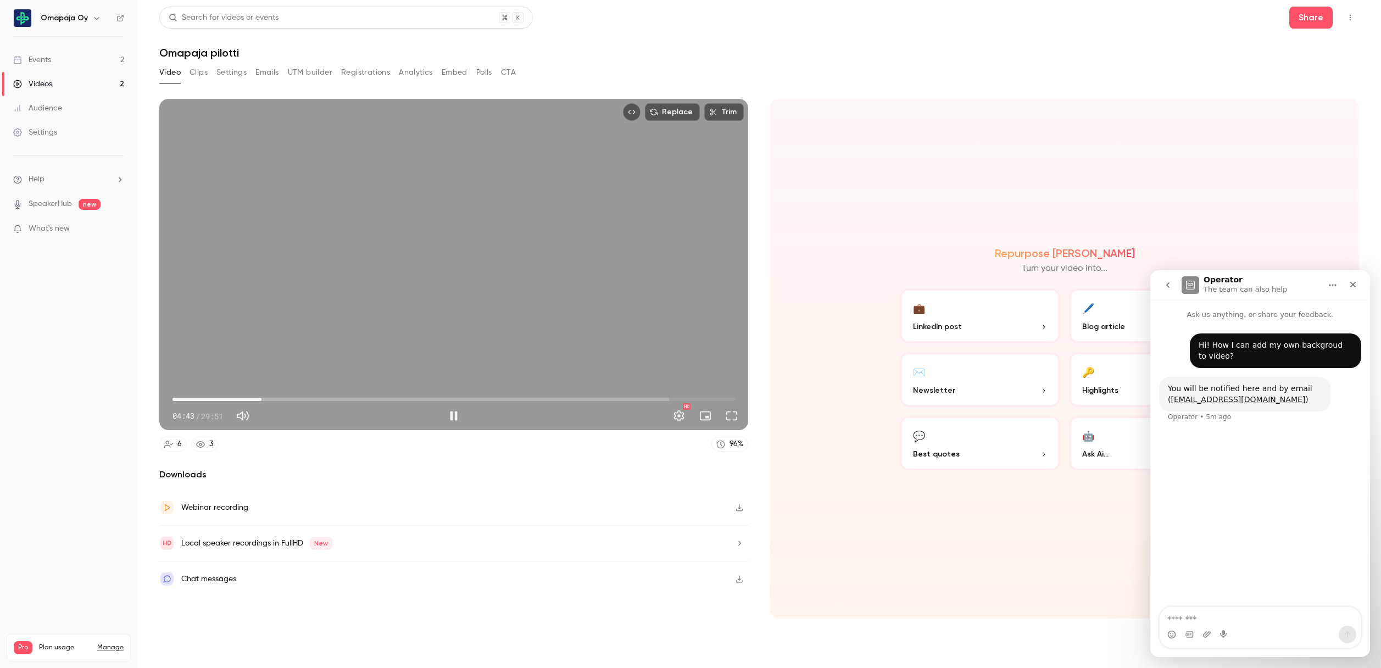
click at [233, 399] on span "04:43" at bounding box center [453, 399] width 562 height 18
click at [209, 398] on span "03:13" at bounding box center [453, 399] width 562 height 18
click at [191, 398] on span "01:57" at bounding box center [453, 399] width 562 height 18
click at [185, 399] on span "00:38" at bounding box center [453, 399] width 562 height 18
click at [179, 399] on span "00:22" at bounding box center [179, 399] width 3 height 3
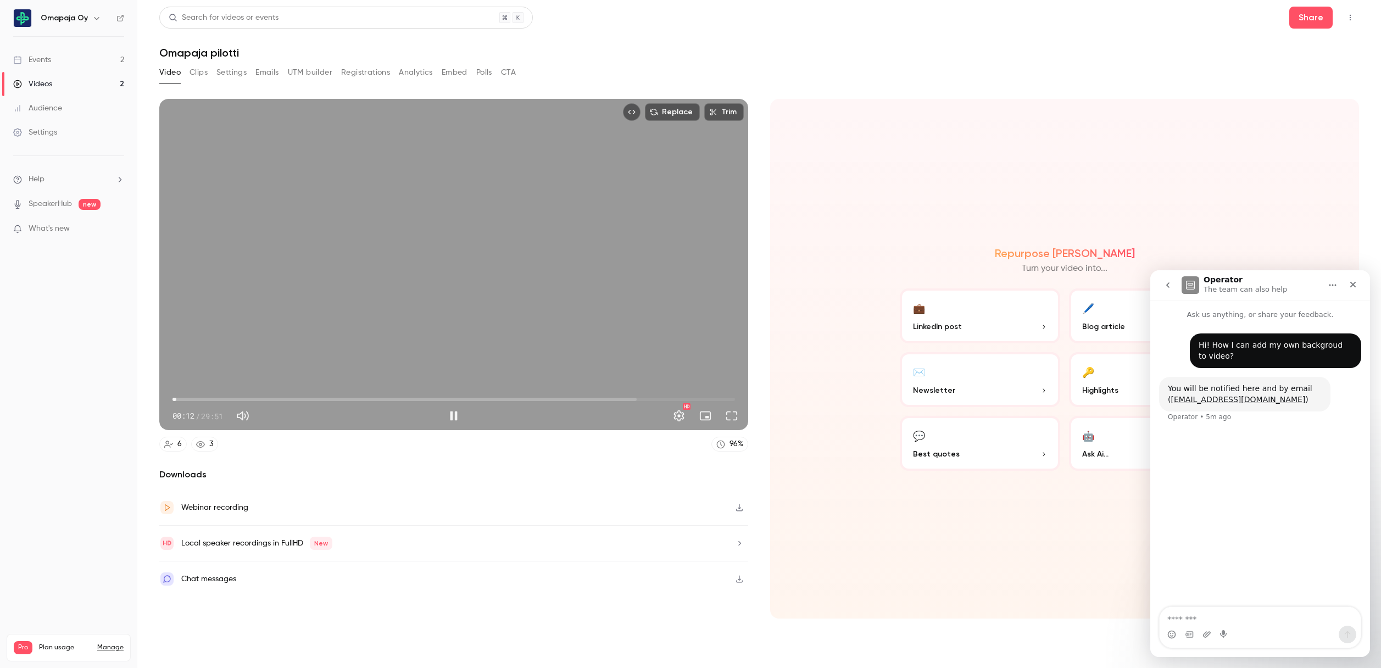
click at [176, 400] on span "00:12" at bounding box center [176, 399] width 3 height 3
drag, startPoint x: 167, startPoint y: 400, endPoint x: 160, endPoint y: 400, distance: 7.1
click at [160, 400] on div "00:00 00:00 / 29:51 HD" at bounding box center [453, 407] width 589 height 46
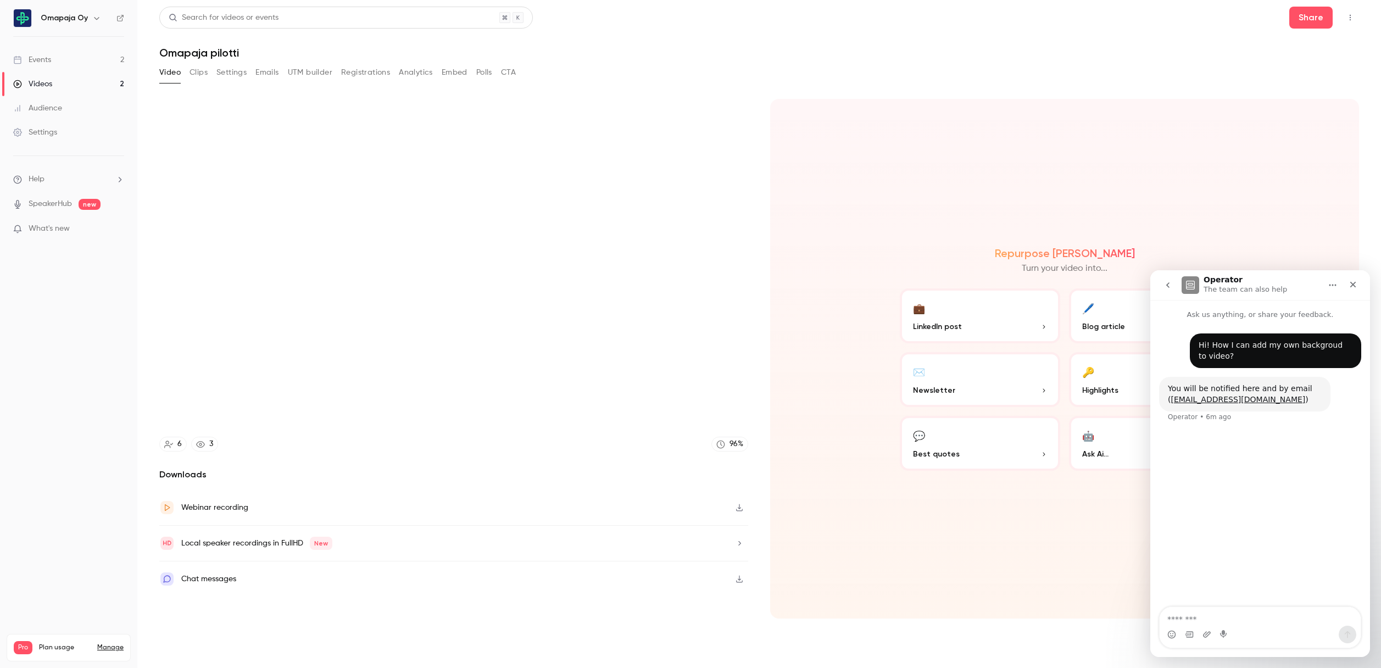
click at [119, 460] on nav "Omapaja Oy Events 2 Videos 2 Audience Settings Help SpeakerHub new What's new P…" at bounding box center [68, 334] width 137 height 668
type input "***"
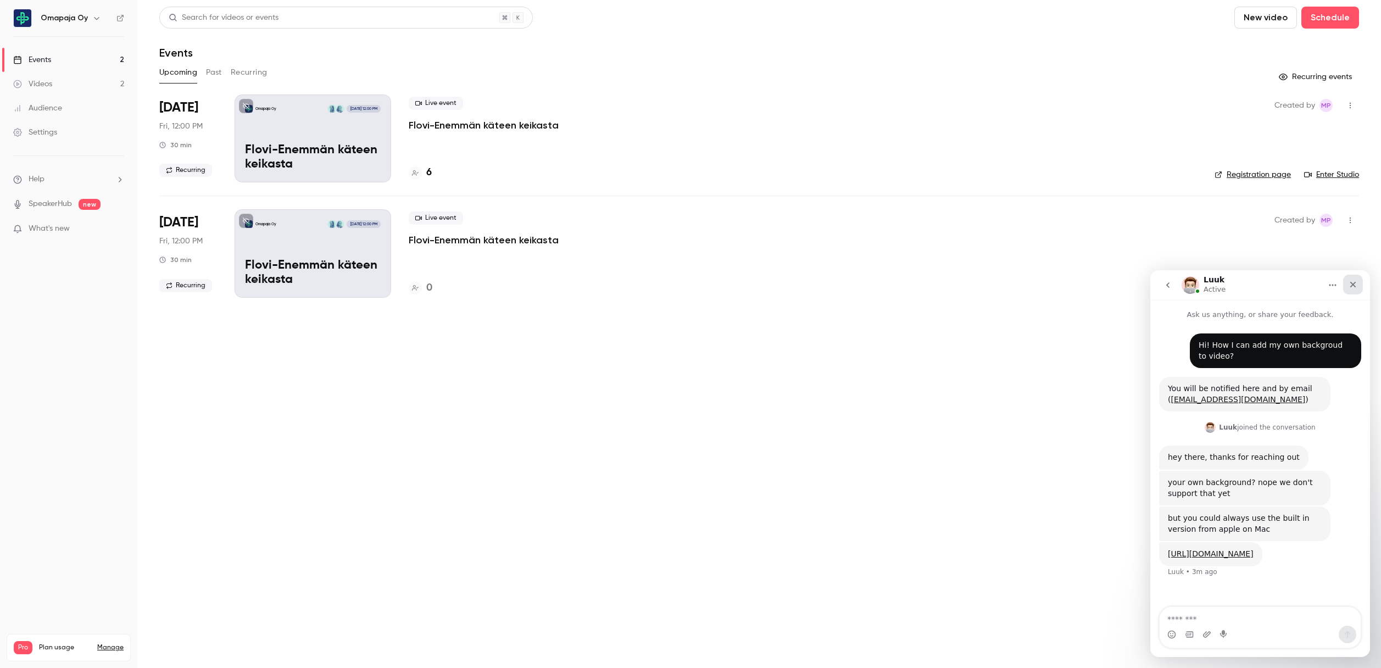
click at [1352, 281] on icon "Close" at bounding box center [1352, 284] width 9 height 9
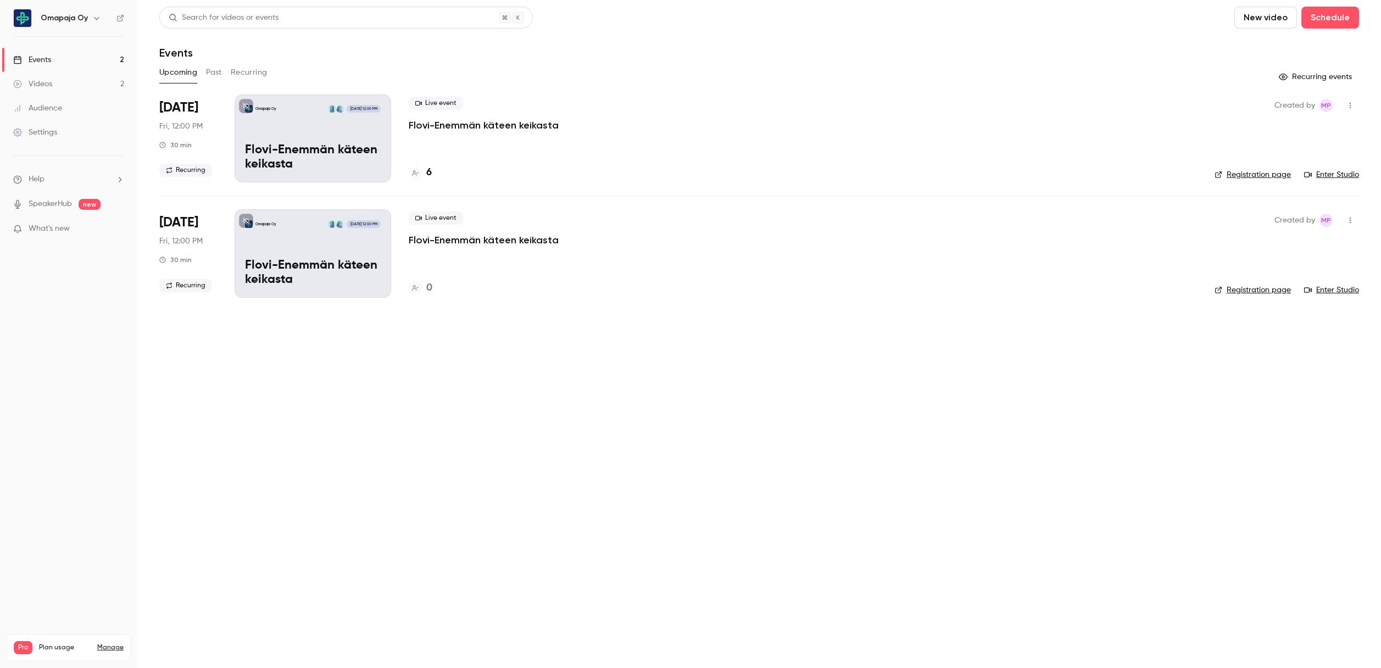
click at [1276, 23] on button "New video" at bounding box center [1265, 18] width 63 height 22
click at [1275, 50] on div "Record" at bounding box center [1305, 47] width 83 height 11
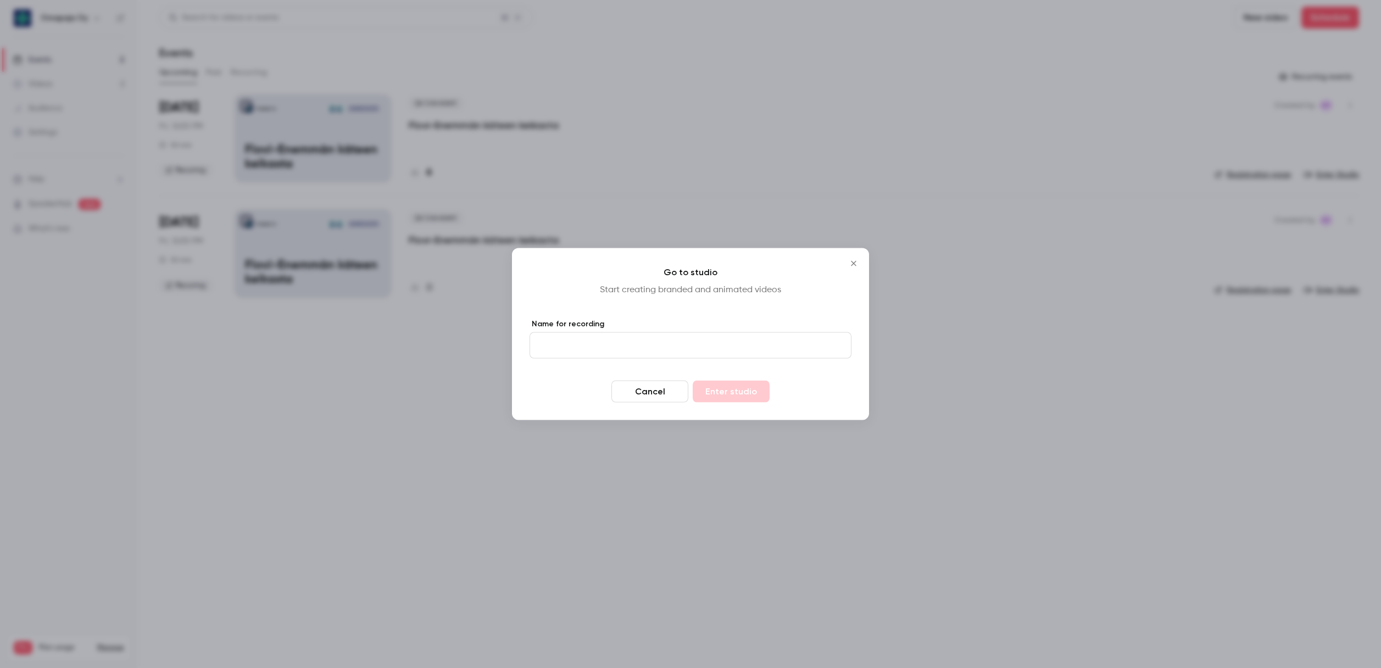
click at [668, 355] on input "Name for recording" at bounding box center [690, 345] width 322 height 26
type input "*****"
drag, startPoint x: 727, startPoint y: 401, endPoint x: 680, endPoint y: 447, distance: 65.6
click at [727, 401] on button "Enter studio" at bounding box center [731, 392] width 77 height 22
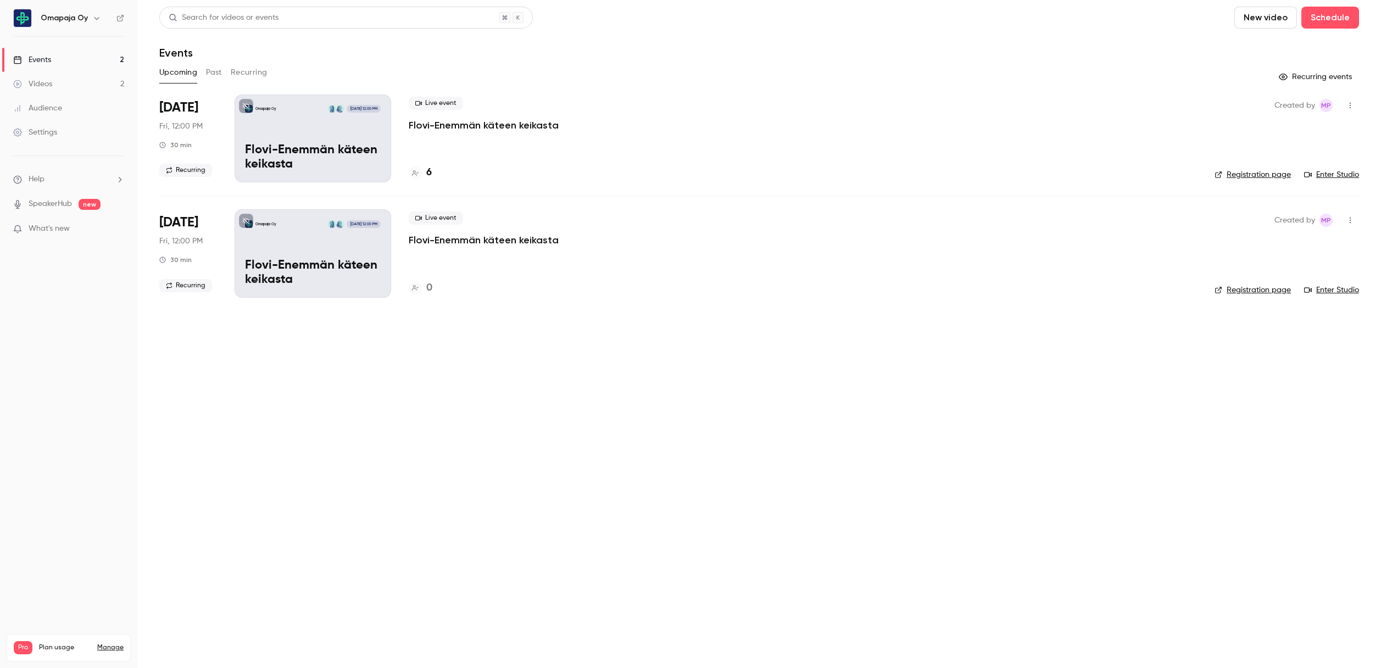
click at [1245, 12] on button "New video" at bounding box center [1265, 18] width 63 height 22
